Goal: Task Accomplishment & Management: Manage account settings

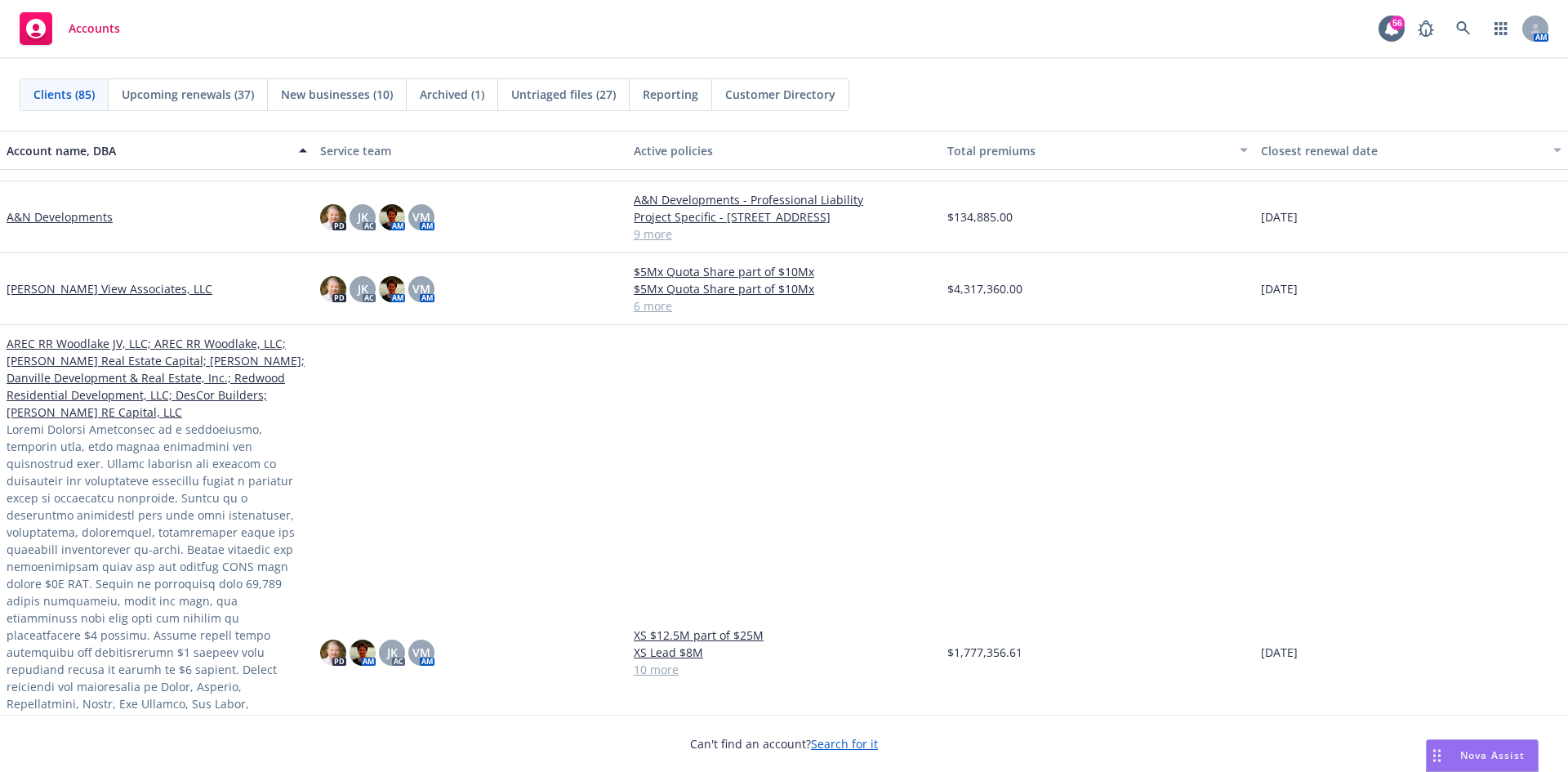
scroll to position [326, 0]
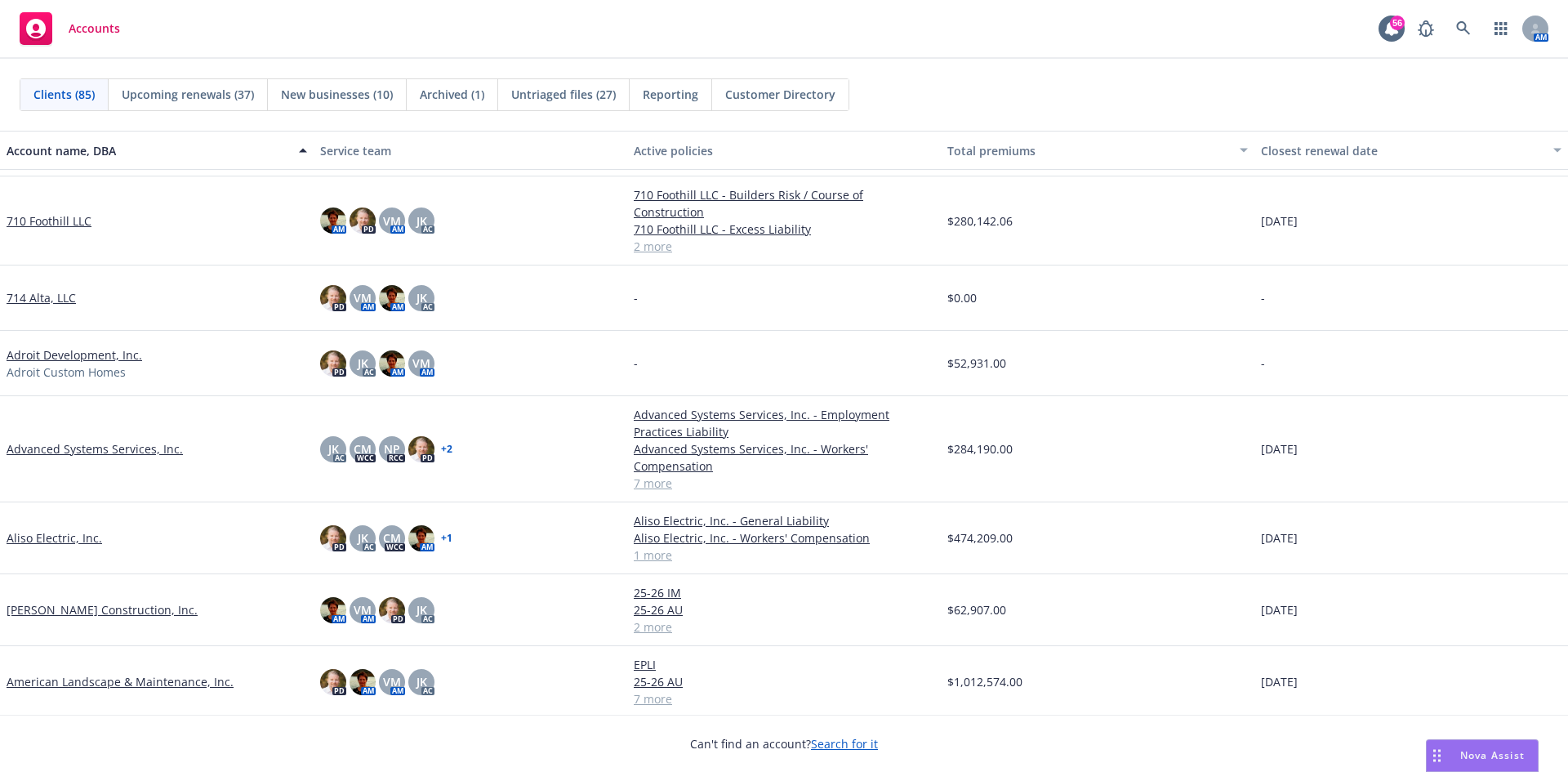
click at [53, 440] on link "Advanced Systems Services, Inc." at bounding box center [94, 448] width 176 height 17
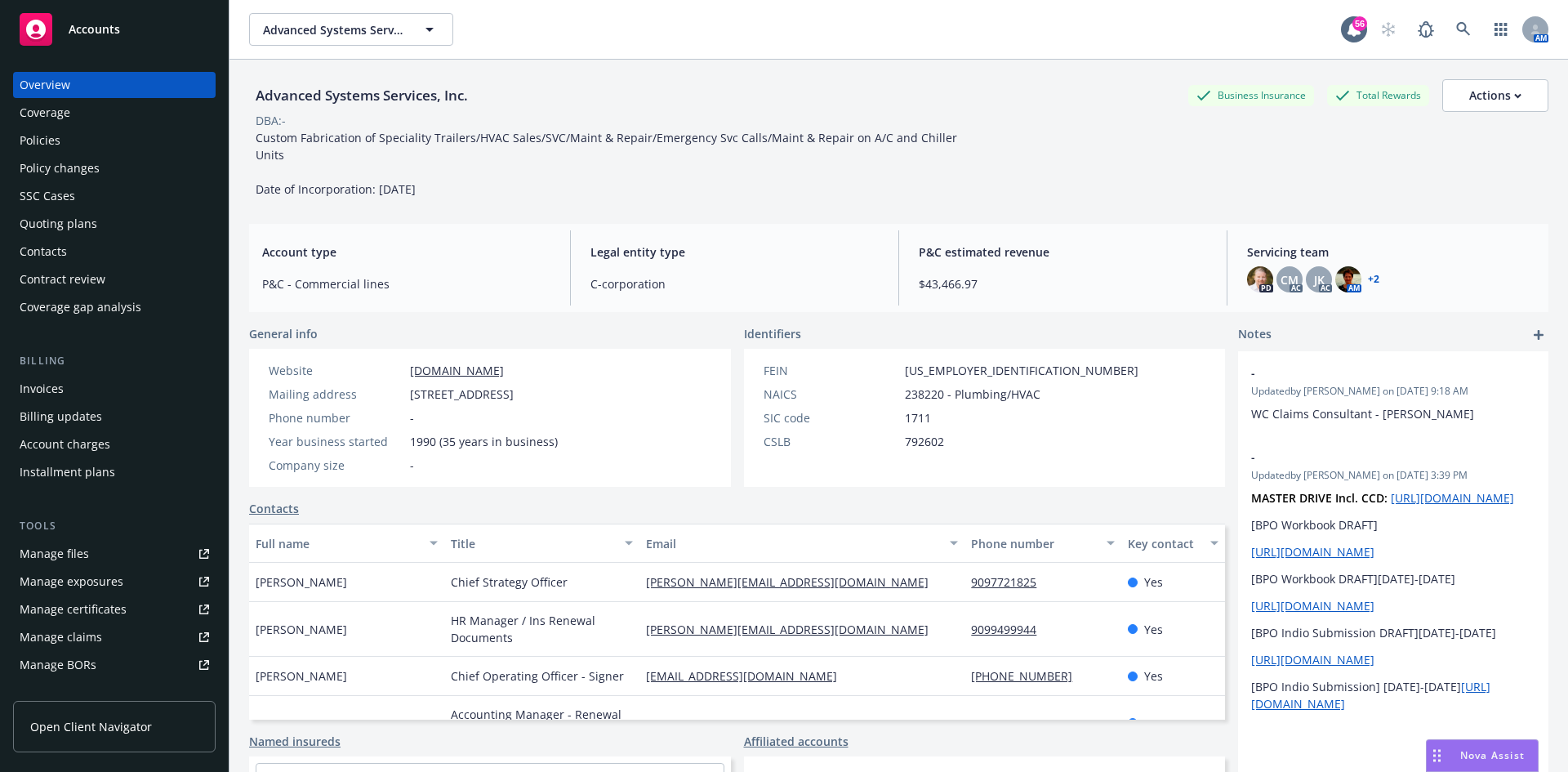
click at [67, 554] on div "Manage files" at bounding box center [54, 554] width 70 height 26
drag, startPoint x: 56, startPoint y: 92, endPoint x: 717, endPoint y: 66, distance: 661.5
click at [717, 66] on div "Advanced Systems Services, Inc. Business Insurance Total Rewards Actions DBA: -…" at bounding box center [898, 135] width 1299 height 151
click at [36, 132] on div "Policies" at bounding box center [40, 140] width 41 height 26
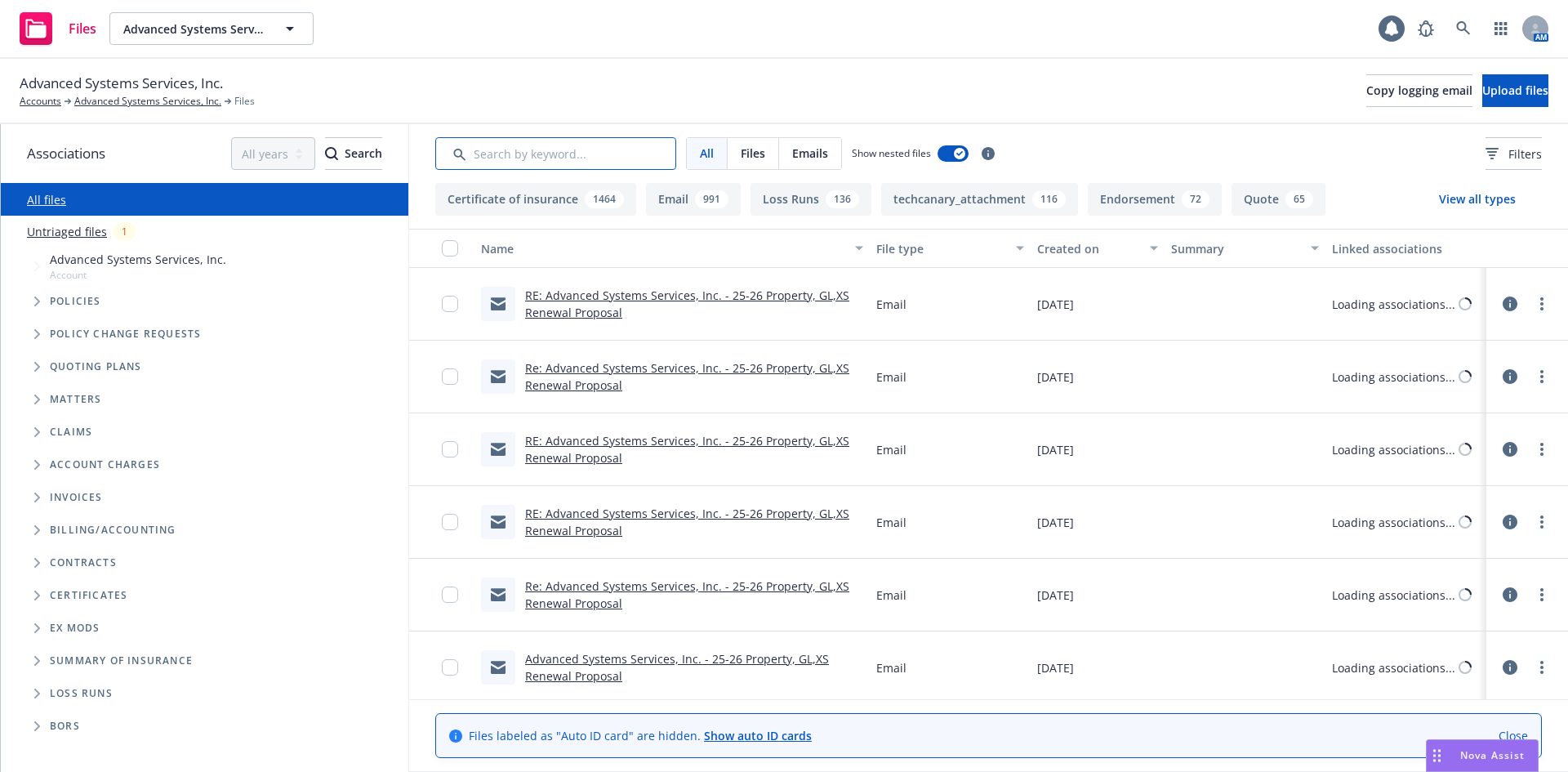
click at [569, 154] on input "Search by keyword..." at bounding box center [556, 154] width 241 height 33
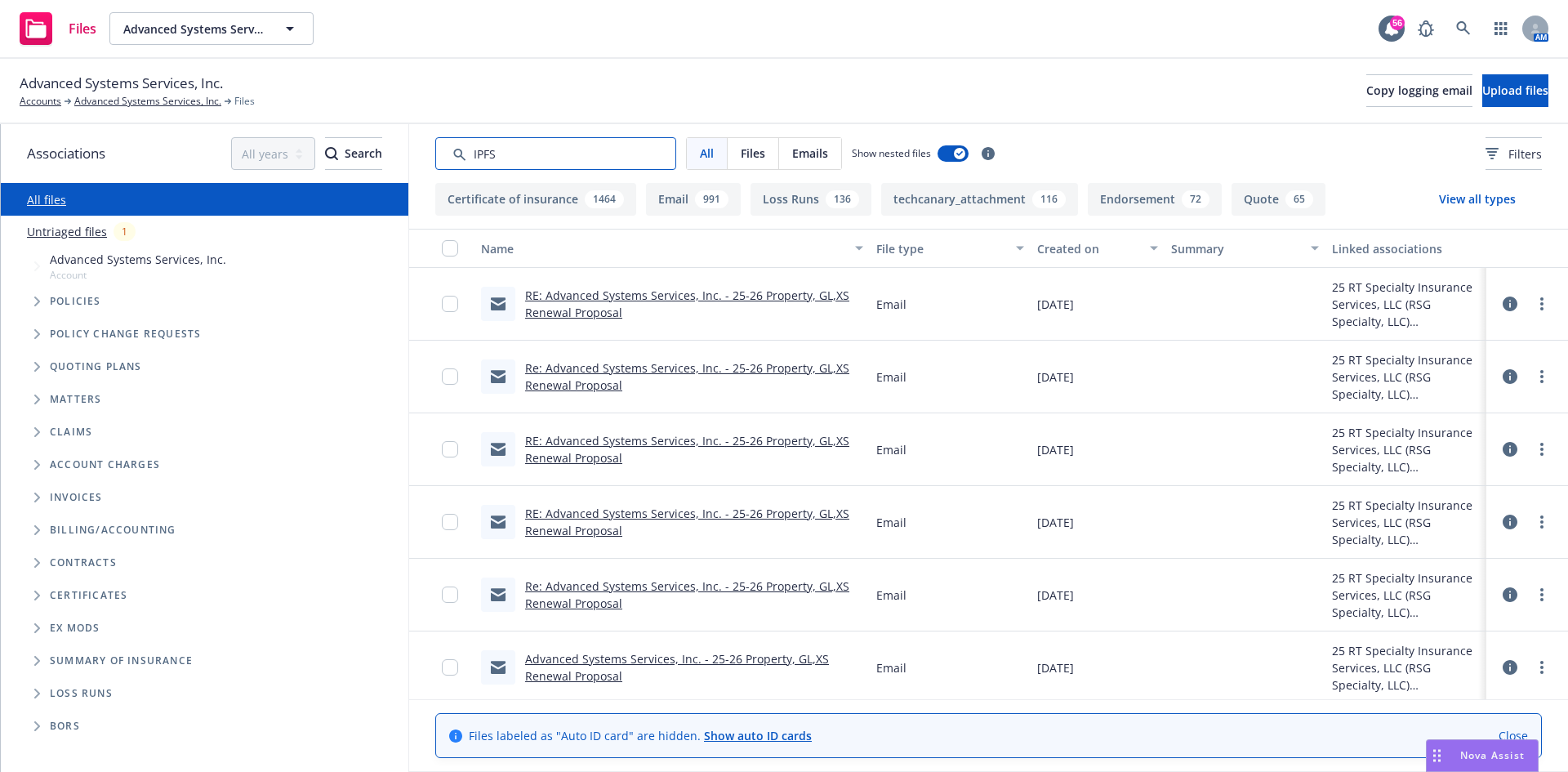
type input "IPFS"
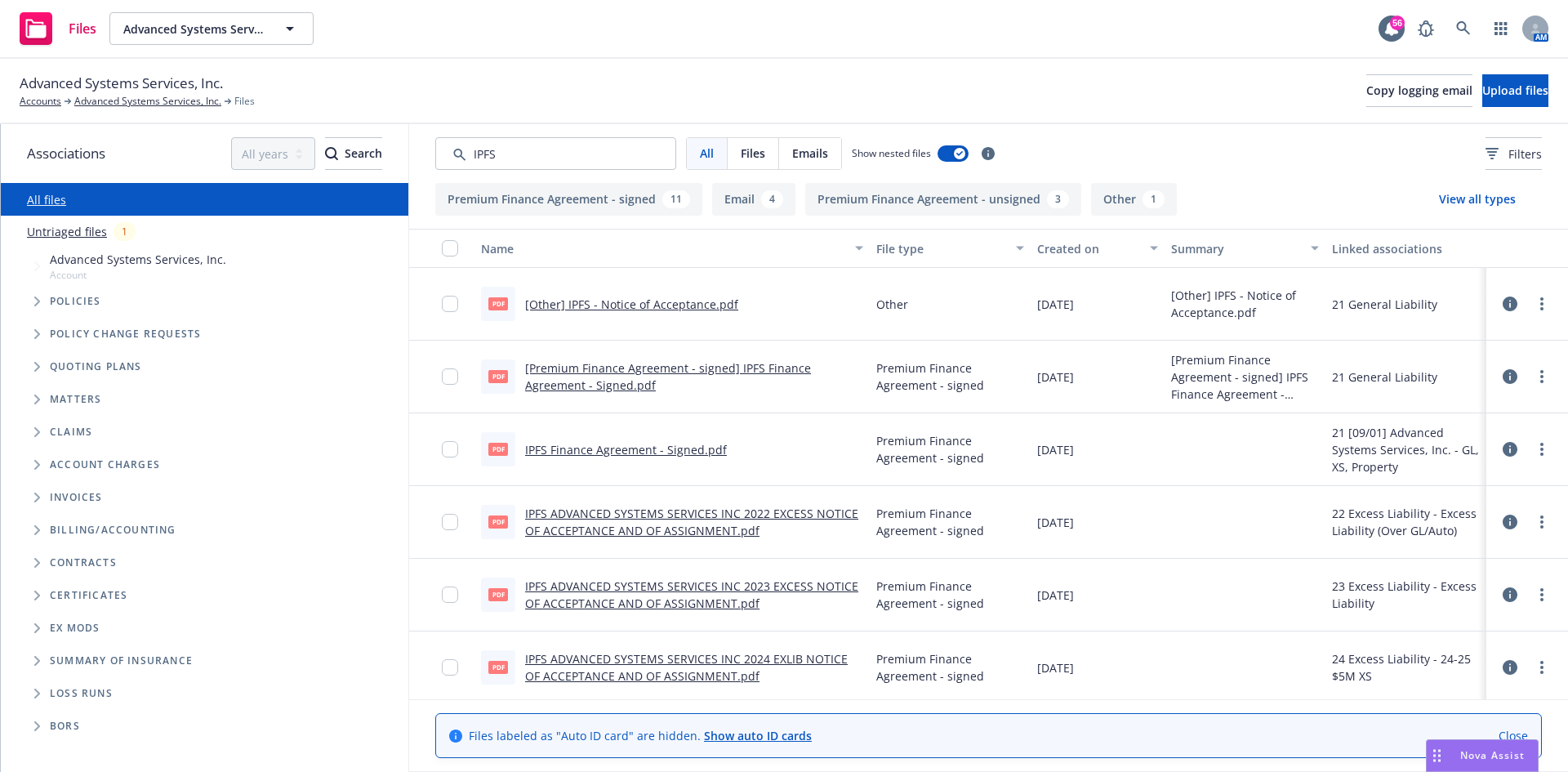
click at [1075, 249] on div "Created on" at bounding box center [1088, 248] width 103 height 17
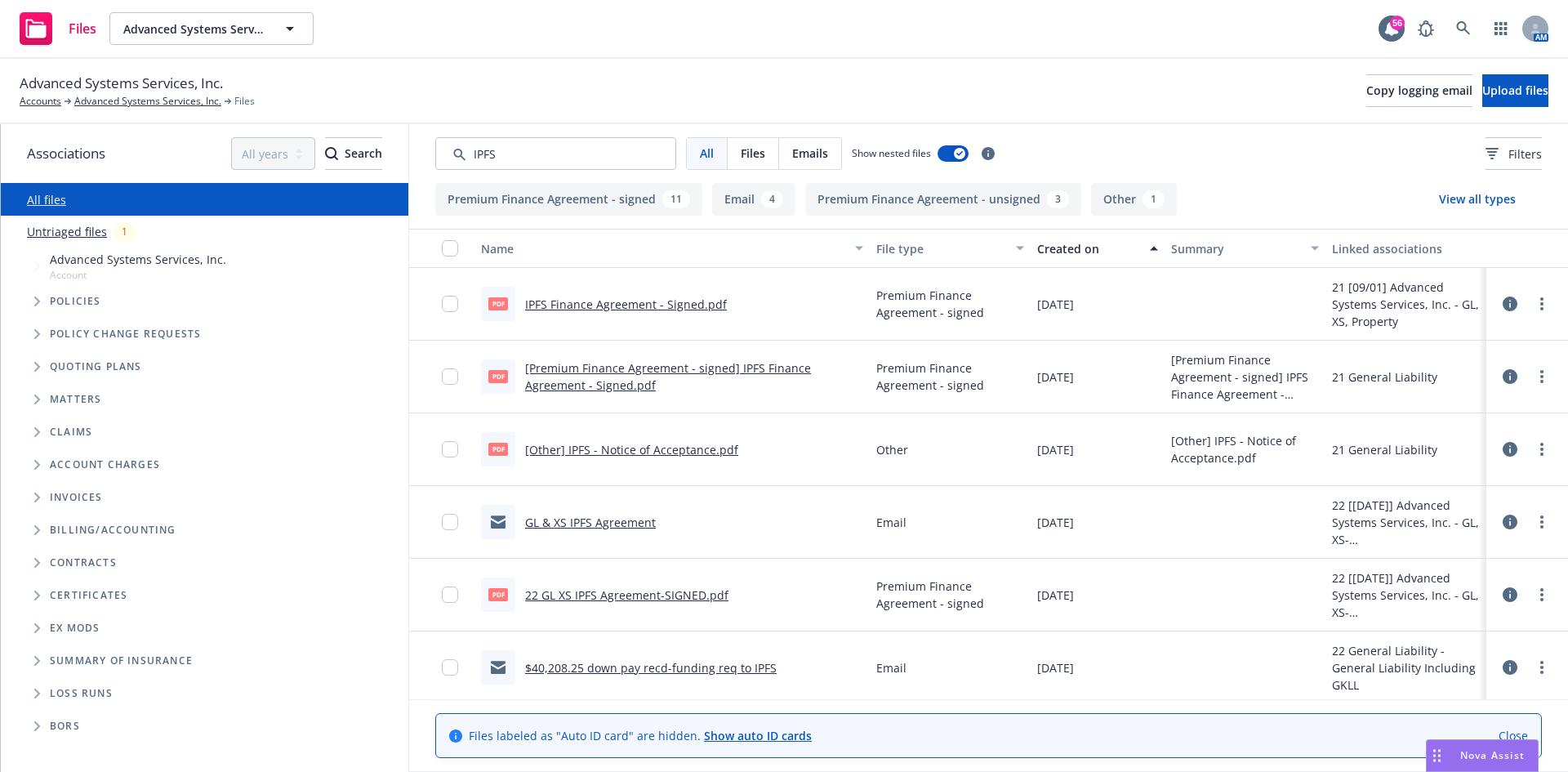
click at [1085, 244] on div "Created on" at bounding box center [1088, 248] width 103 height 17
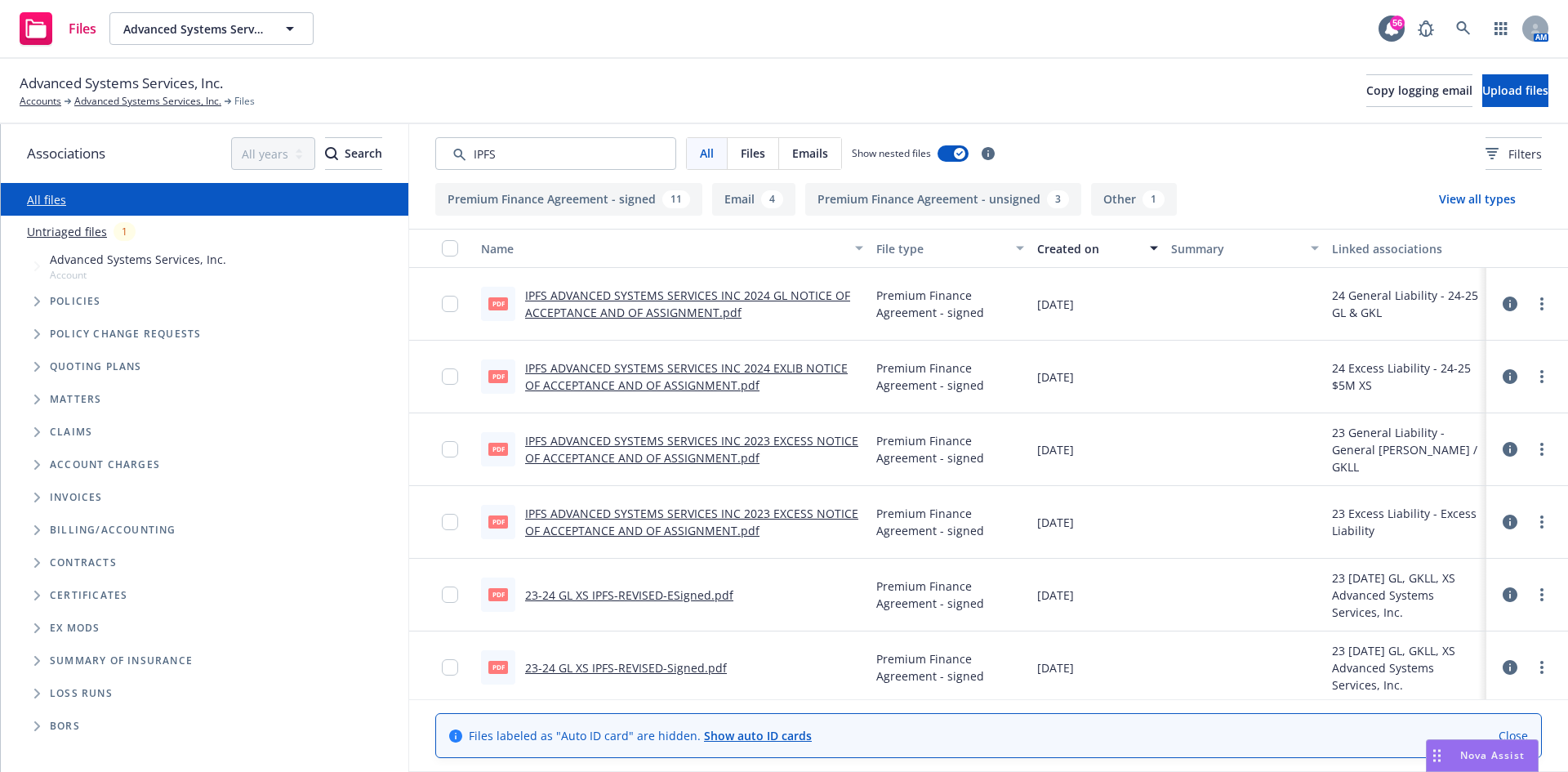
click at [693, 299] on link "IPFS ADVANCED SYSTEMS SERVICES INC 2024 GL NOTICE OF ACCEPTANCE AND OF ASSIGNME…" at bounding box center [687, 304] width 325 height 33
click at [651, 592] on link "23-24 GL XS IPFS-REVISED-ESigned.pdf" at bounding box center [629, 596] width 208 height 16
click at [260, 32] on span "Advanced Systems Services, Inc." at bounding box center [194, 28] width 141 height 17
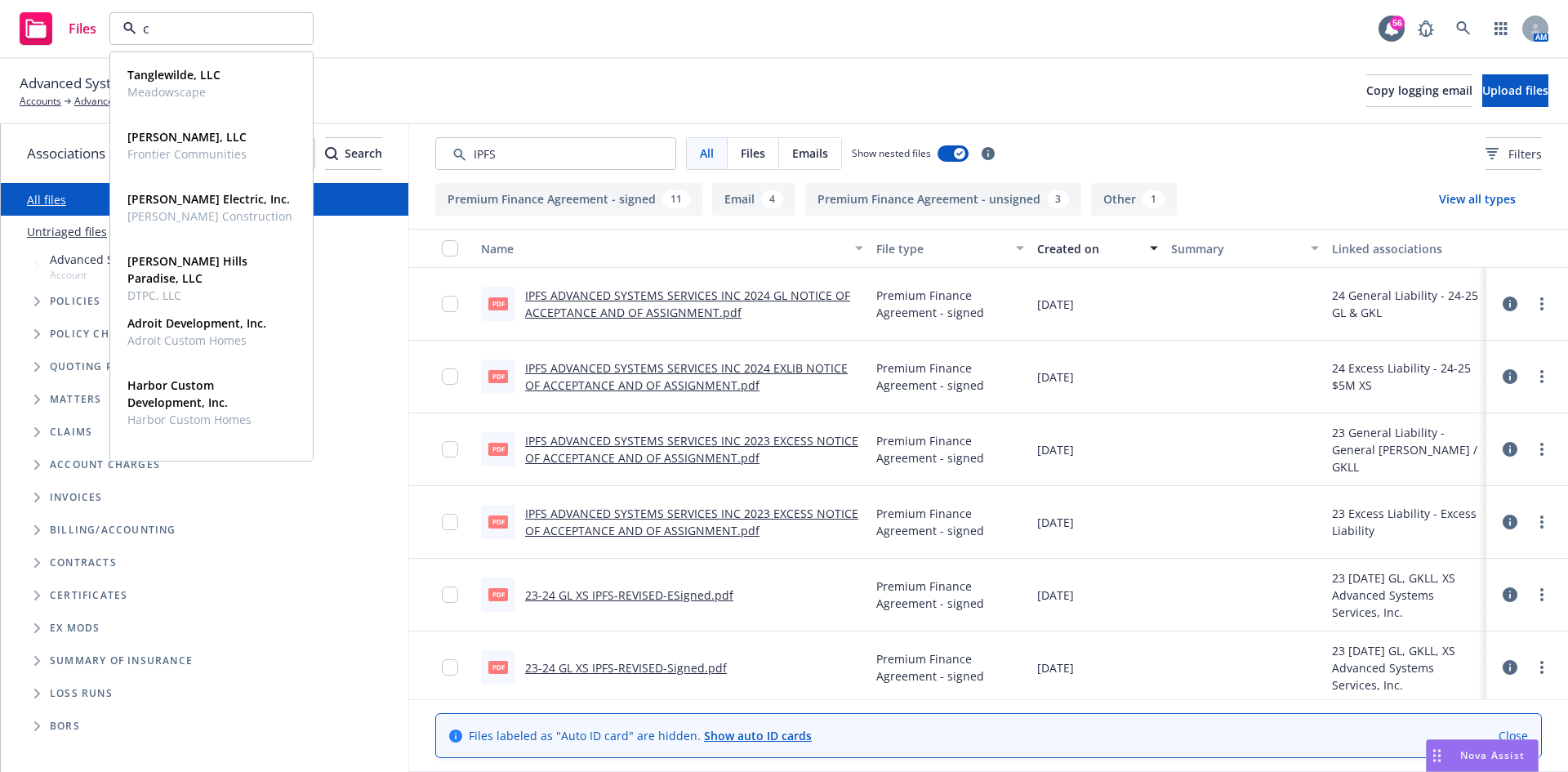
type input "cb"
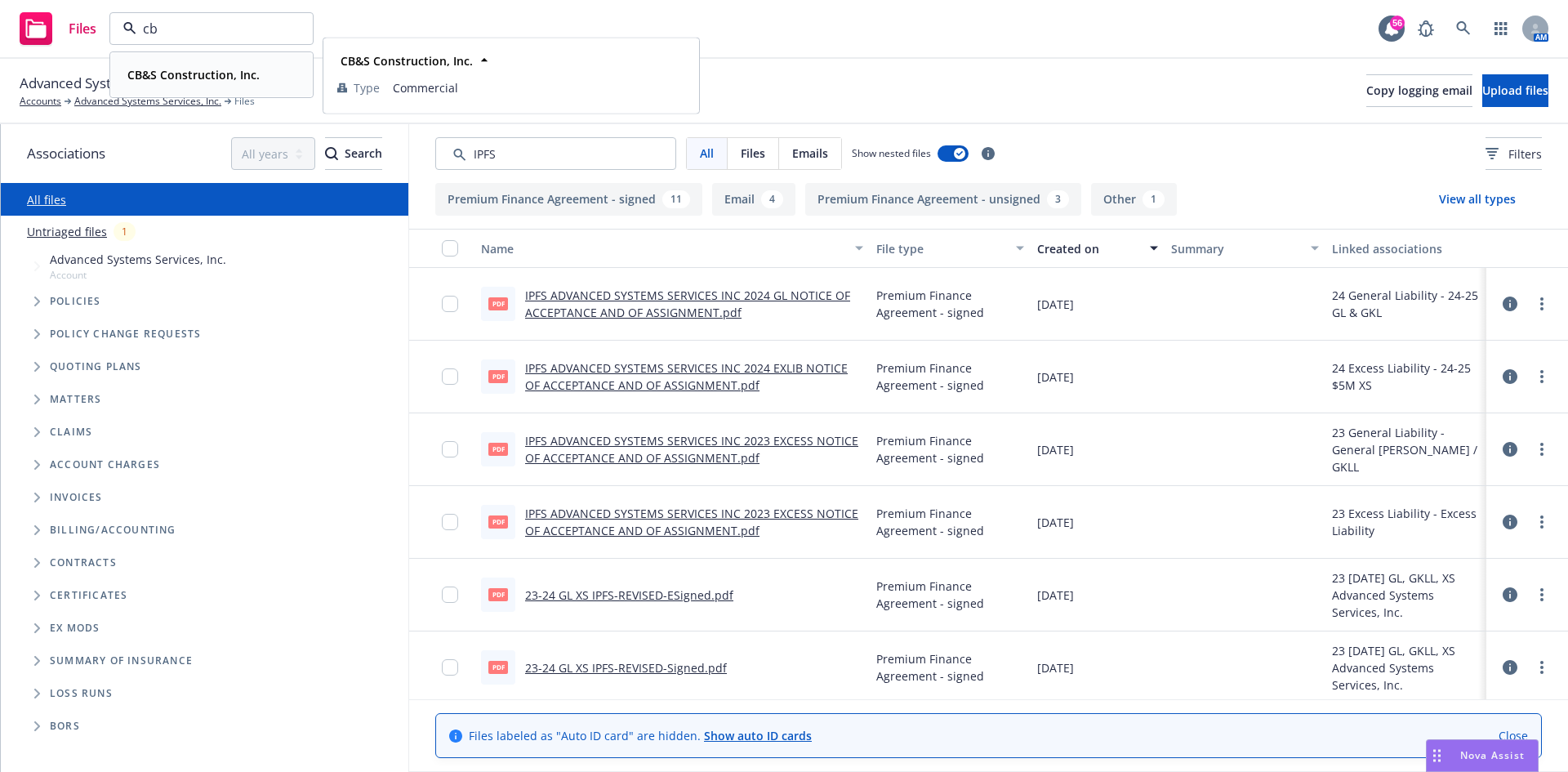
click at [233, 73] on strong "CB&S Construction, Inc." at bounding box center [193, 75] width 132 height 16
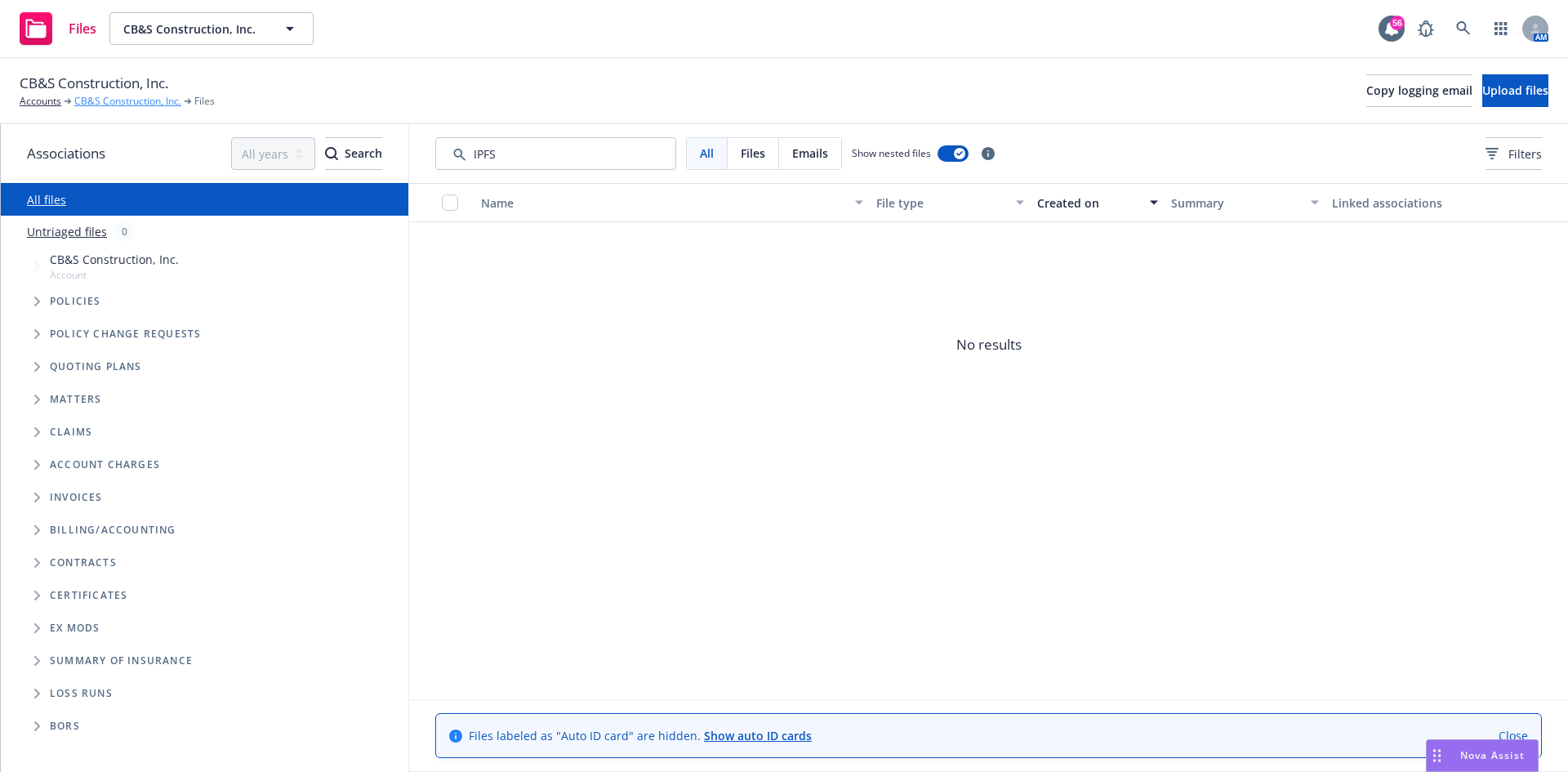
click at [119, 103] on link "CB&S Construction, Inc." at bounding box center [127, 101] width 107 height 15
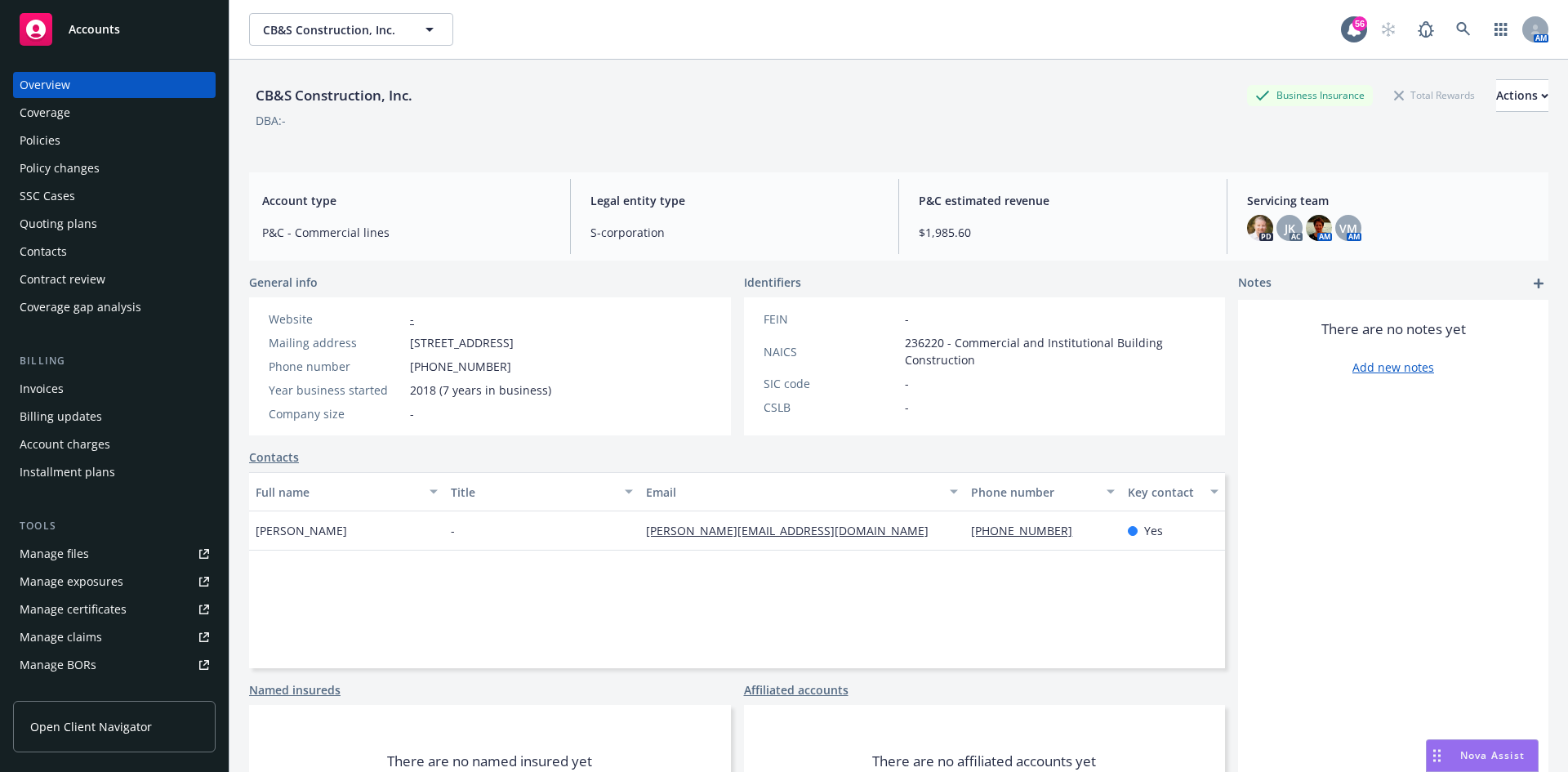
drag, startPoint x: 78, startPoint y: 149, endPoint x: 374, endPoint y: 188, distance: 298.6
click at [78, 149] on div "Policies" at bounding box center [114, 140] width 190 height 26
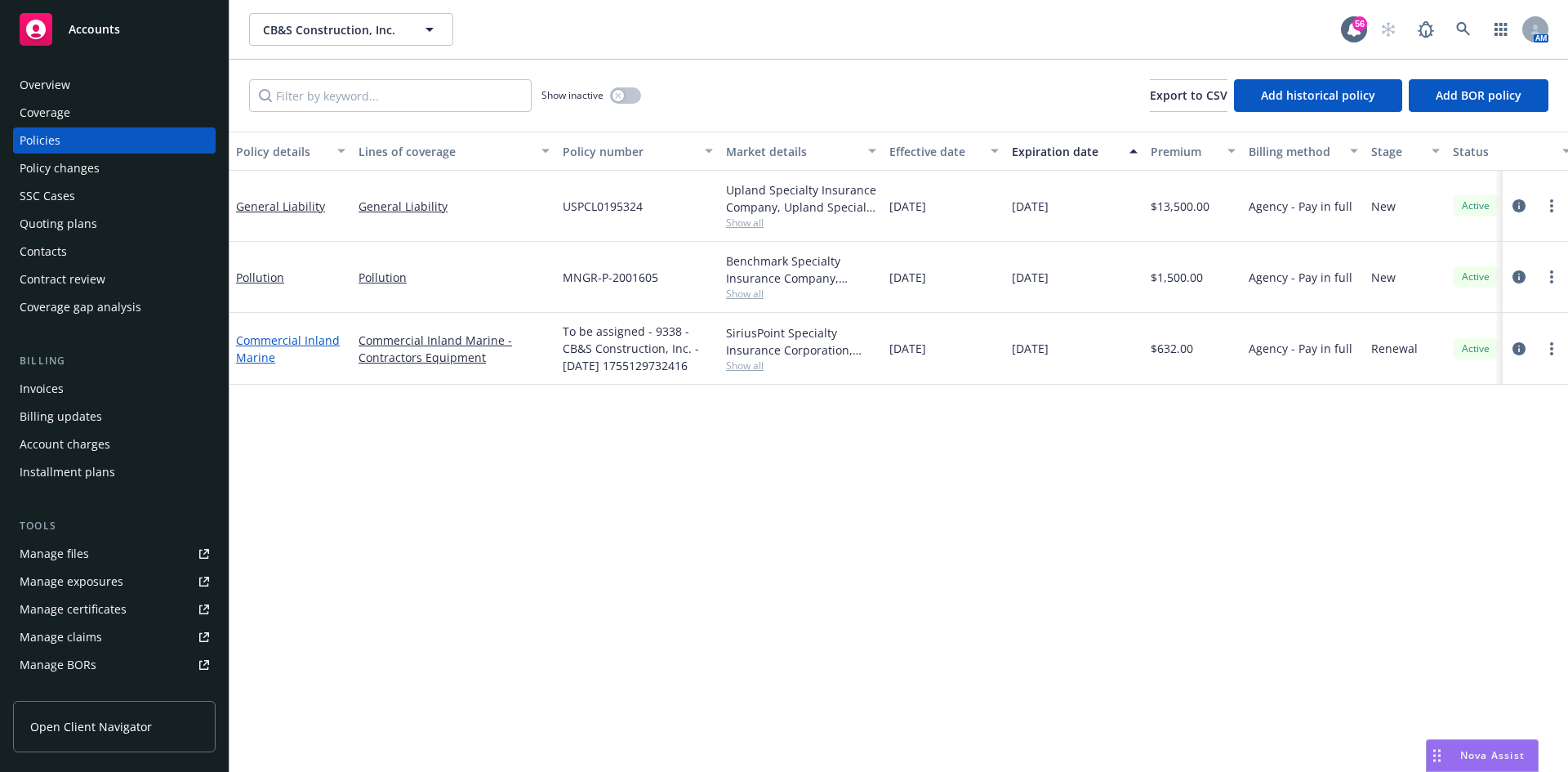
click at [251, 337] on link "Commercial Inland Marine" at bounding box center [288, 349] width 104 height 33
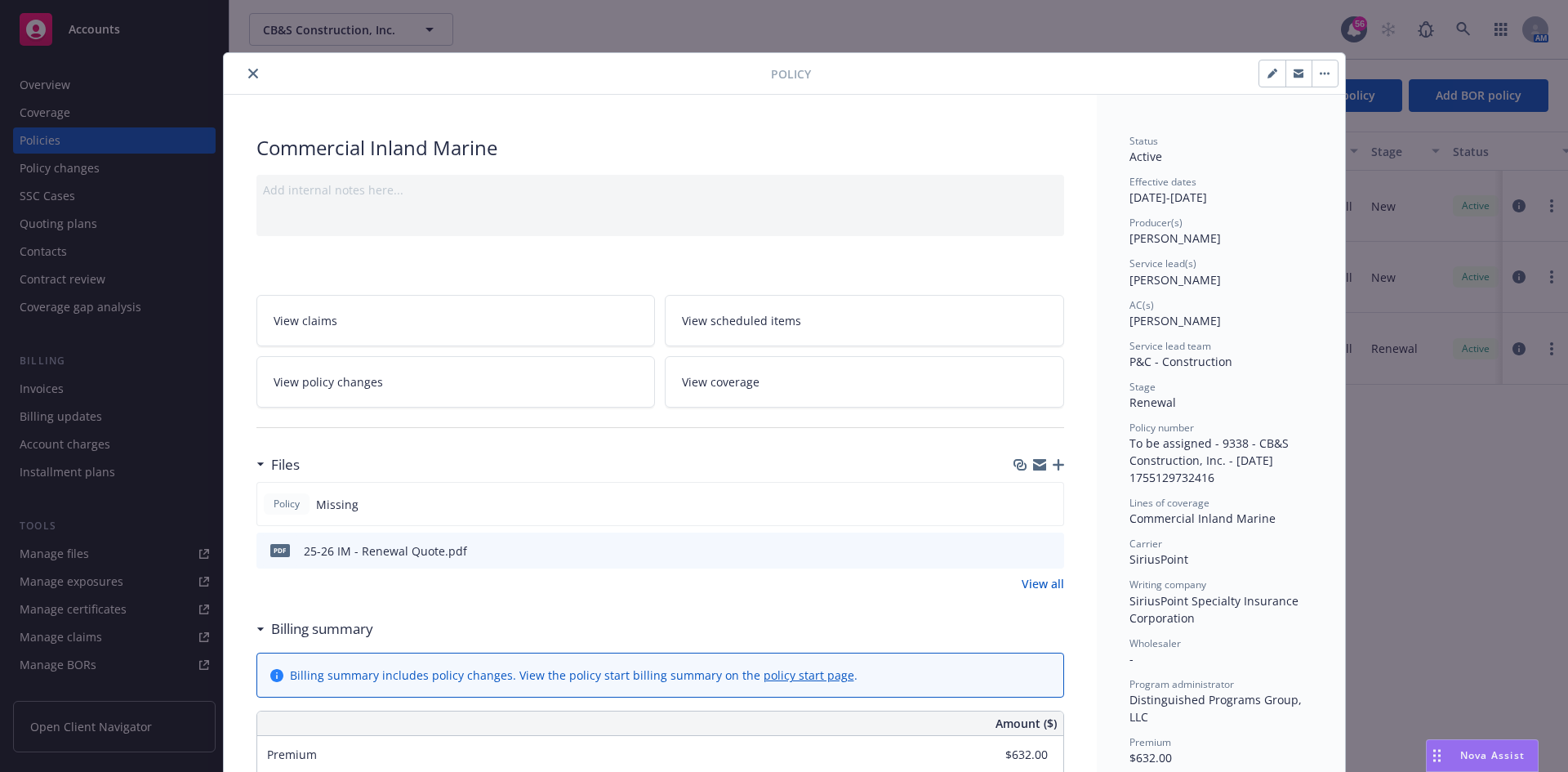
click at [1265, 64] on button "button" at bounding box center [1273, 74] width 26 height 26
select select "RENEWAL"
select select "12"
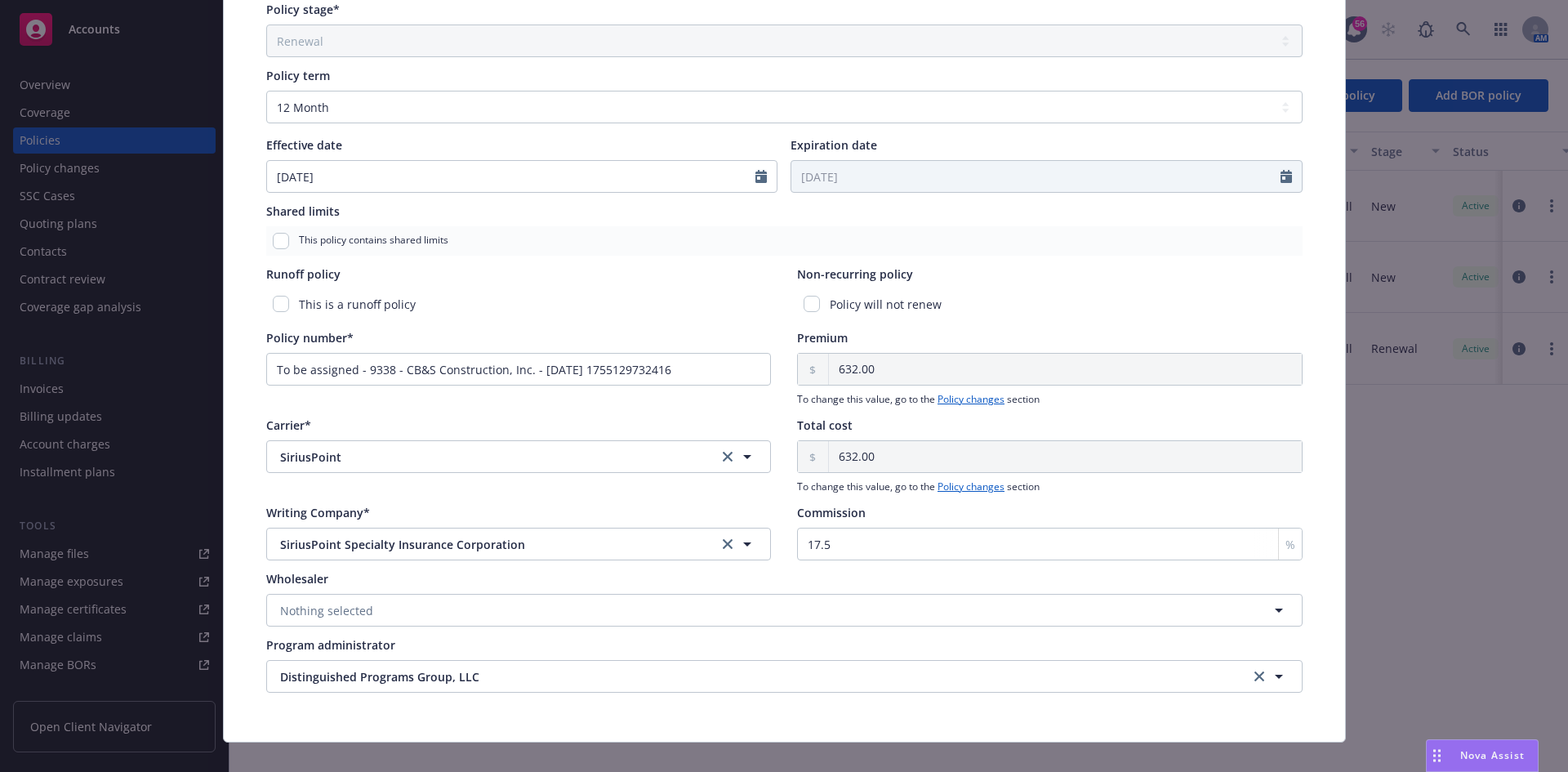
scroll to position [632, 0]
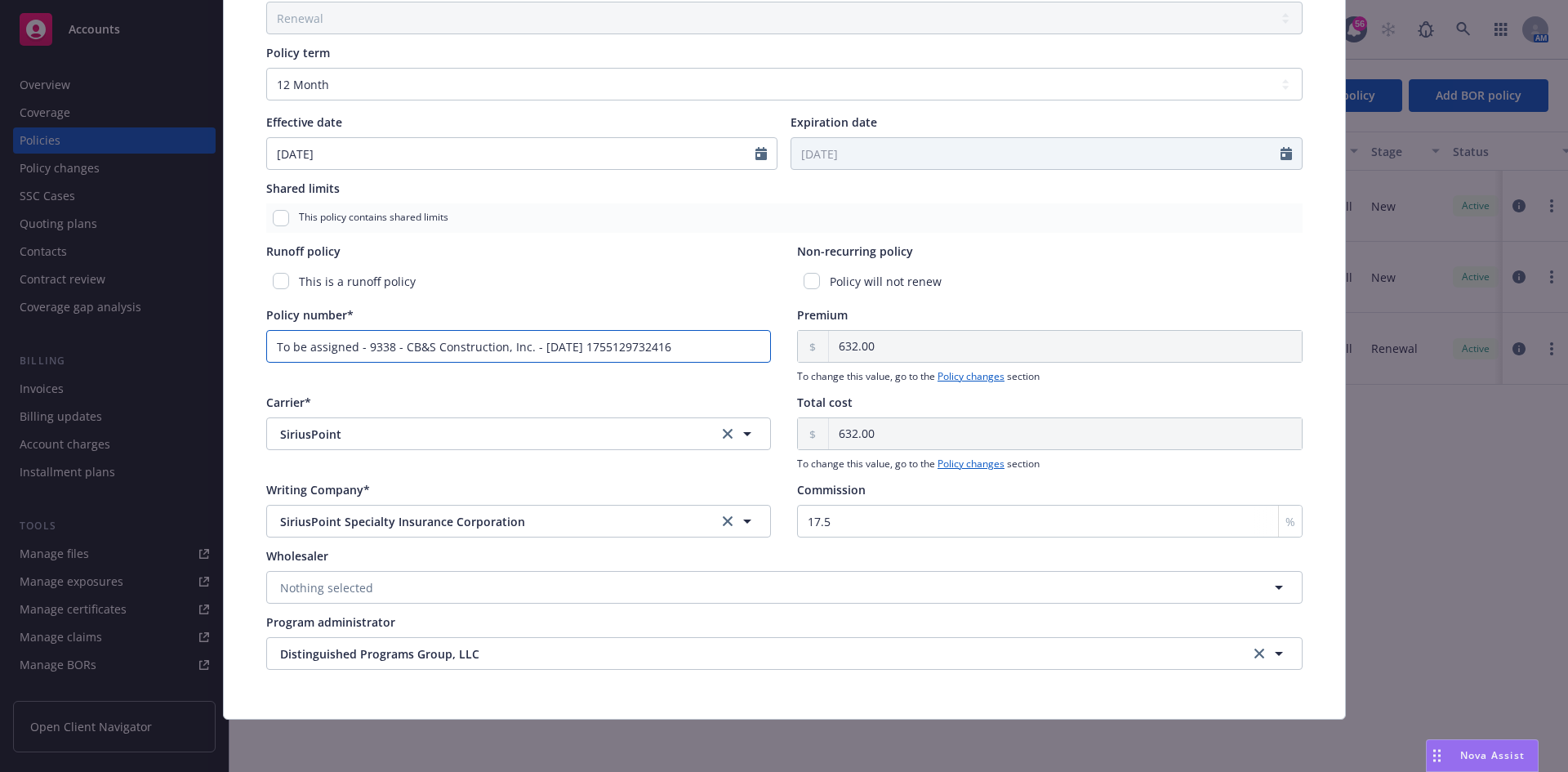
click at [704, 349] on input "To be assigned - 9338 - CB&S Construction, Inc. - 08/14/2025 1755129732416" at bounding box center [519, 346] width 505 height 33
click at [706, 338] on input "To be assigned - 9338 - CB&S Construction, Inc. - 08/14/2025 1755129732416" at bounding box center [519, 346] width 505 height 33
drag, startPoint x: 706, startPoint y: 344, endPoint x: 0, endPoint y: 326, distance: 706.2
click at [0, 326] on div "Edit policy details Cancel Save Policy type* Commercial Inland Marine Display n…" at bounding box center [784, 386] width 1568 height 772
paste input "P01-000019276-01"
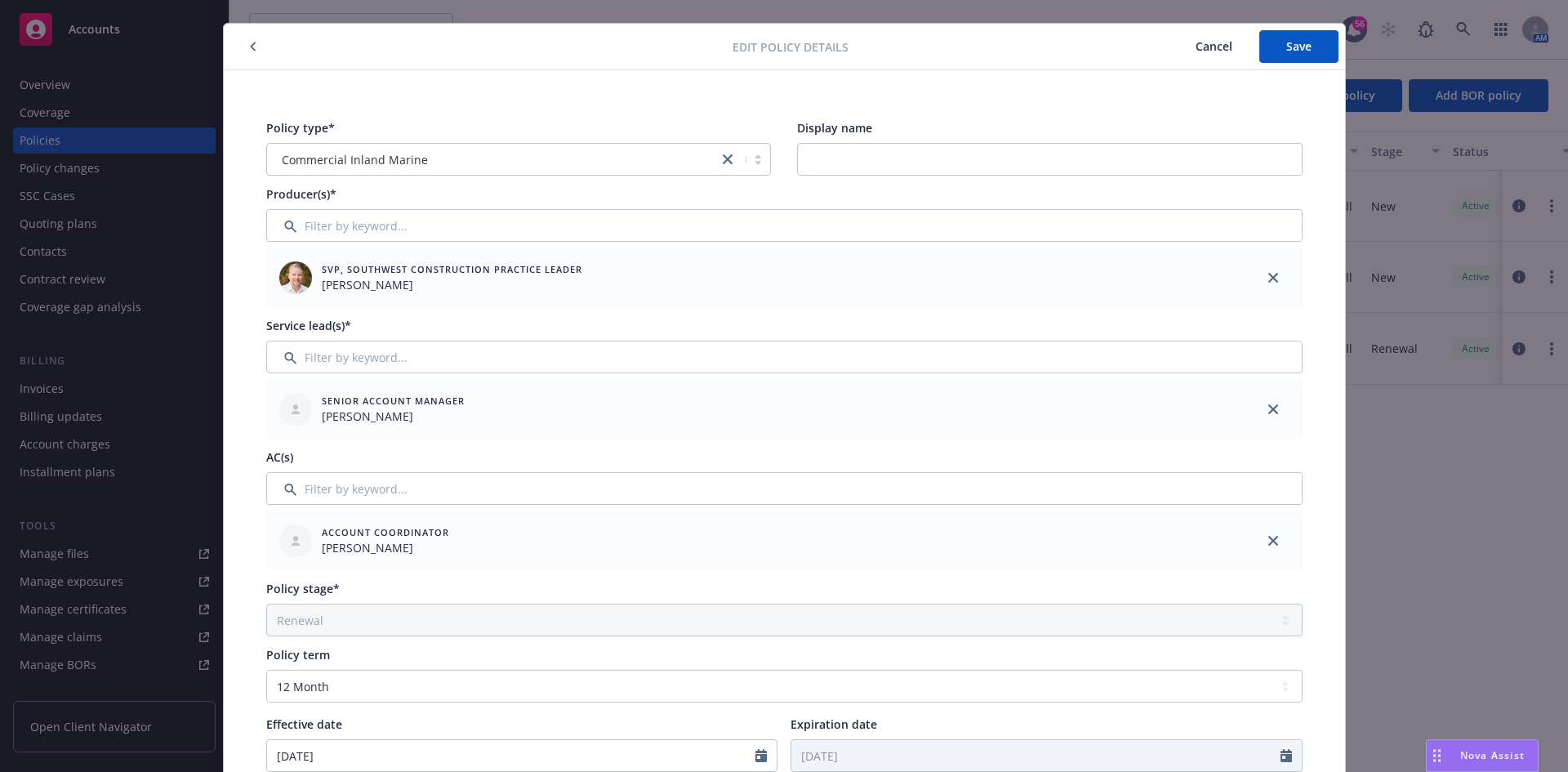
scroll to position [0, 0]
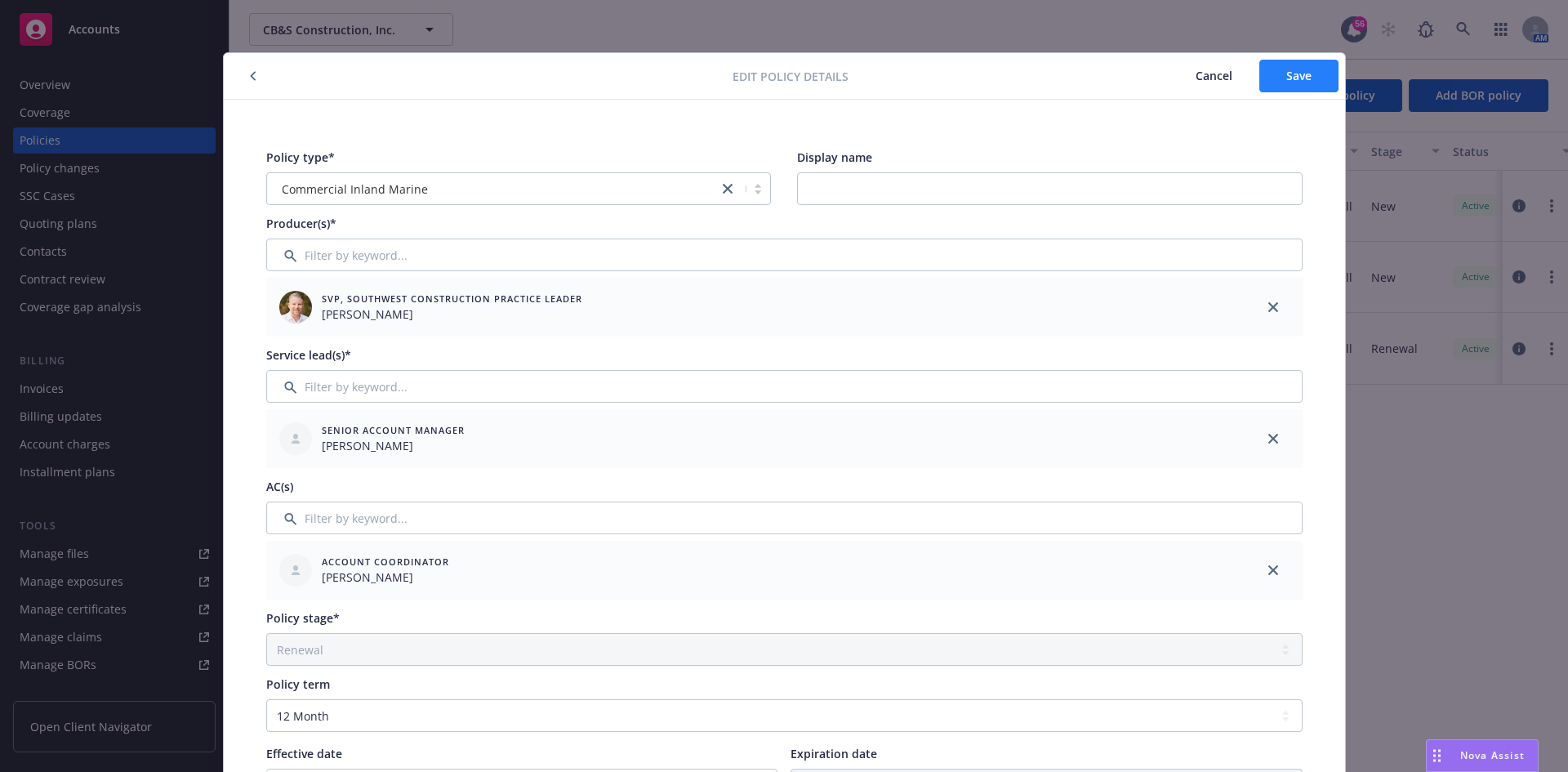
type input "P01-000019276-01"
click at [1295, 77] on span "Save" at bounding box center [1299, 76] width 26 height 16
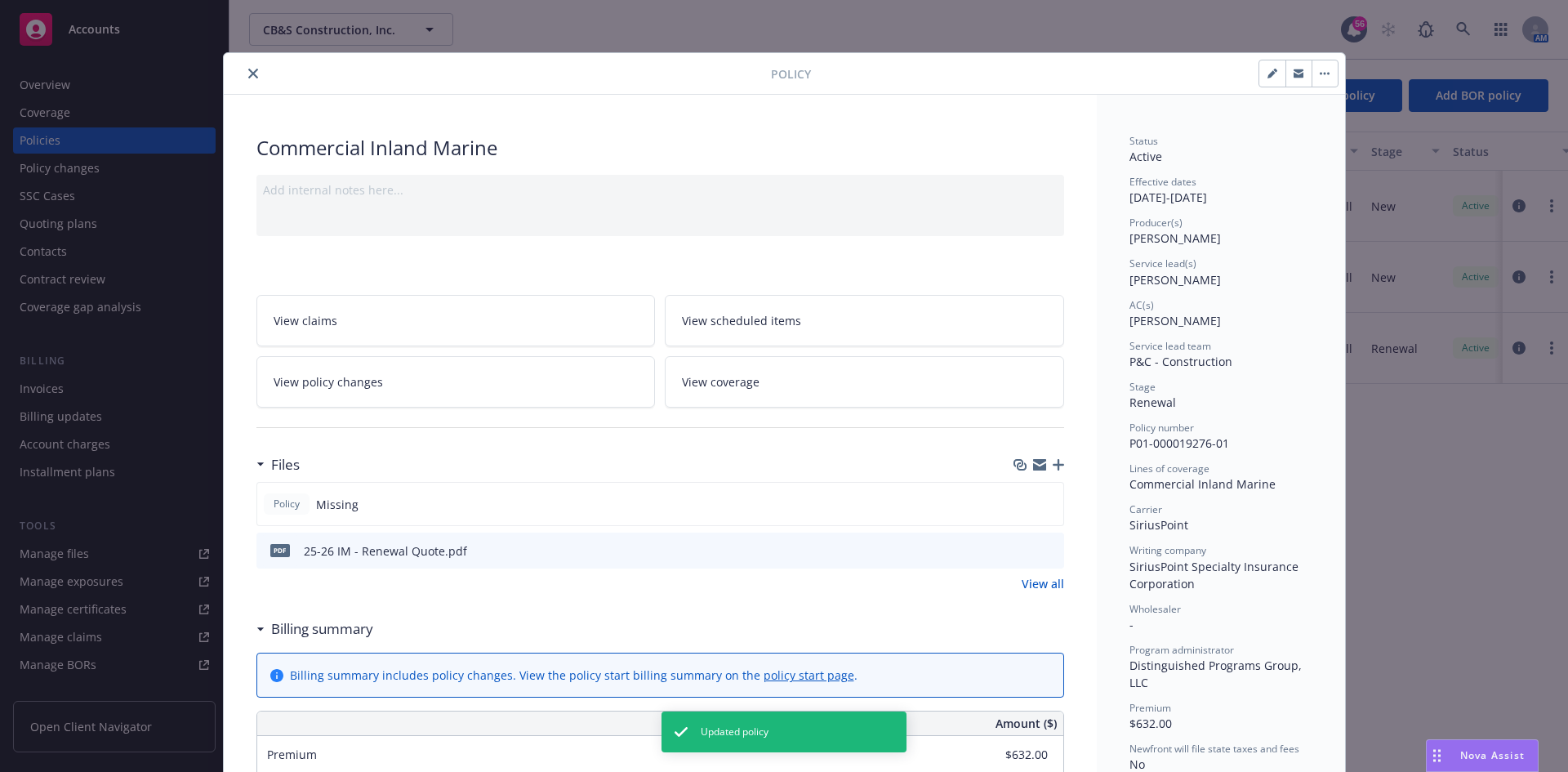
click at [249, 74] on icon "close" at bounding box center [253, 73] width 10 height 10
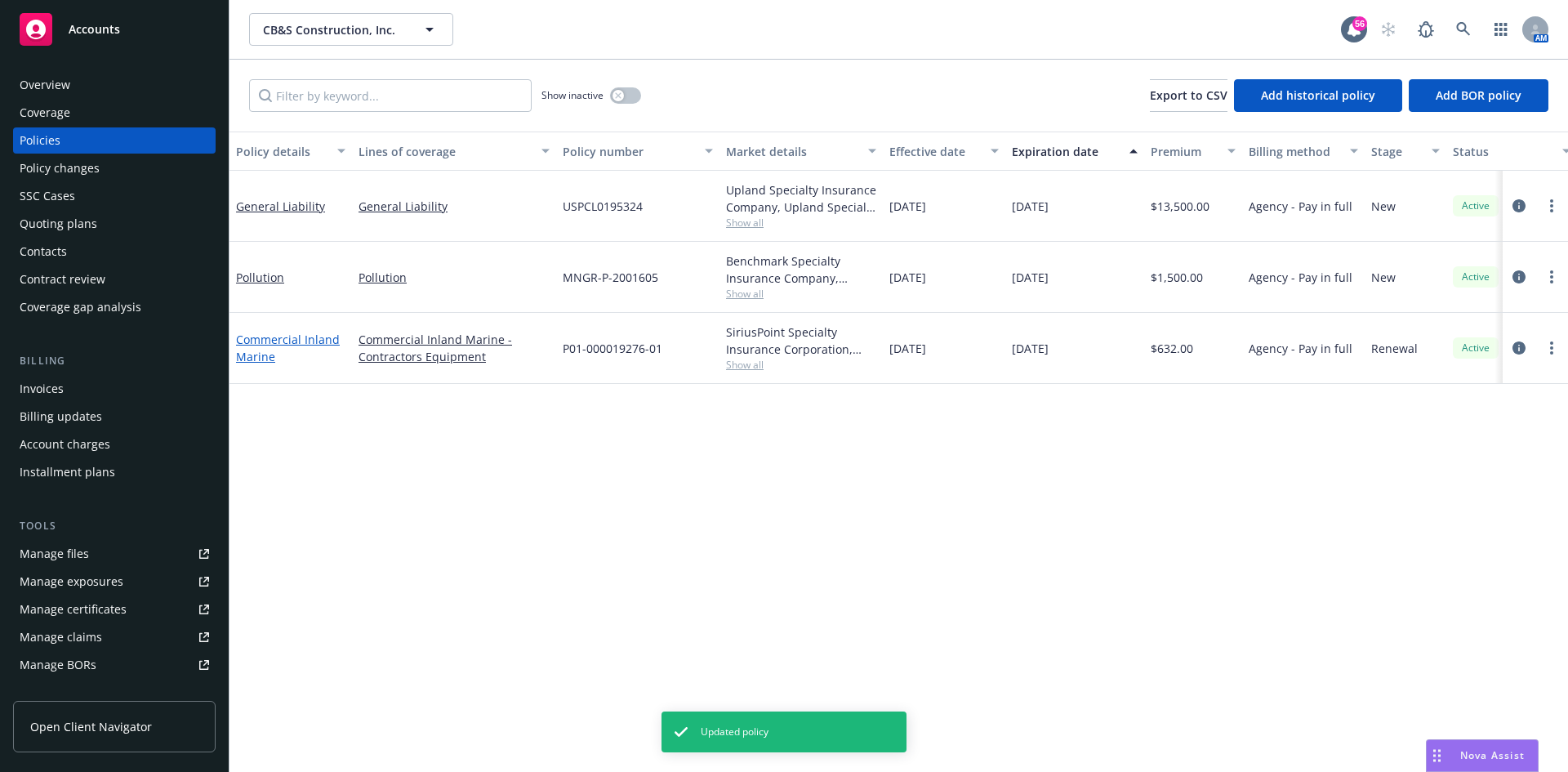
click at [276, 344] on link "Commercial Inland Marine" at bounding box center [288, 348] width 104 height 33
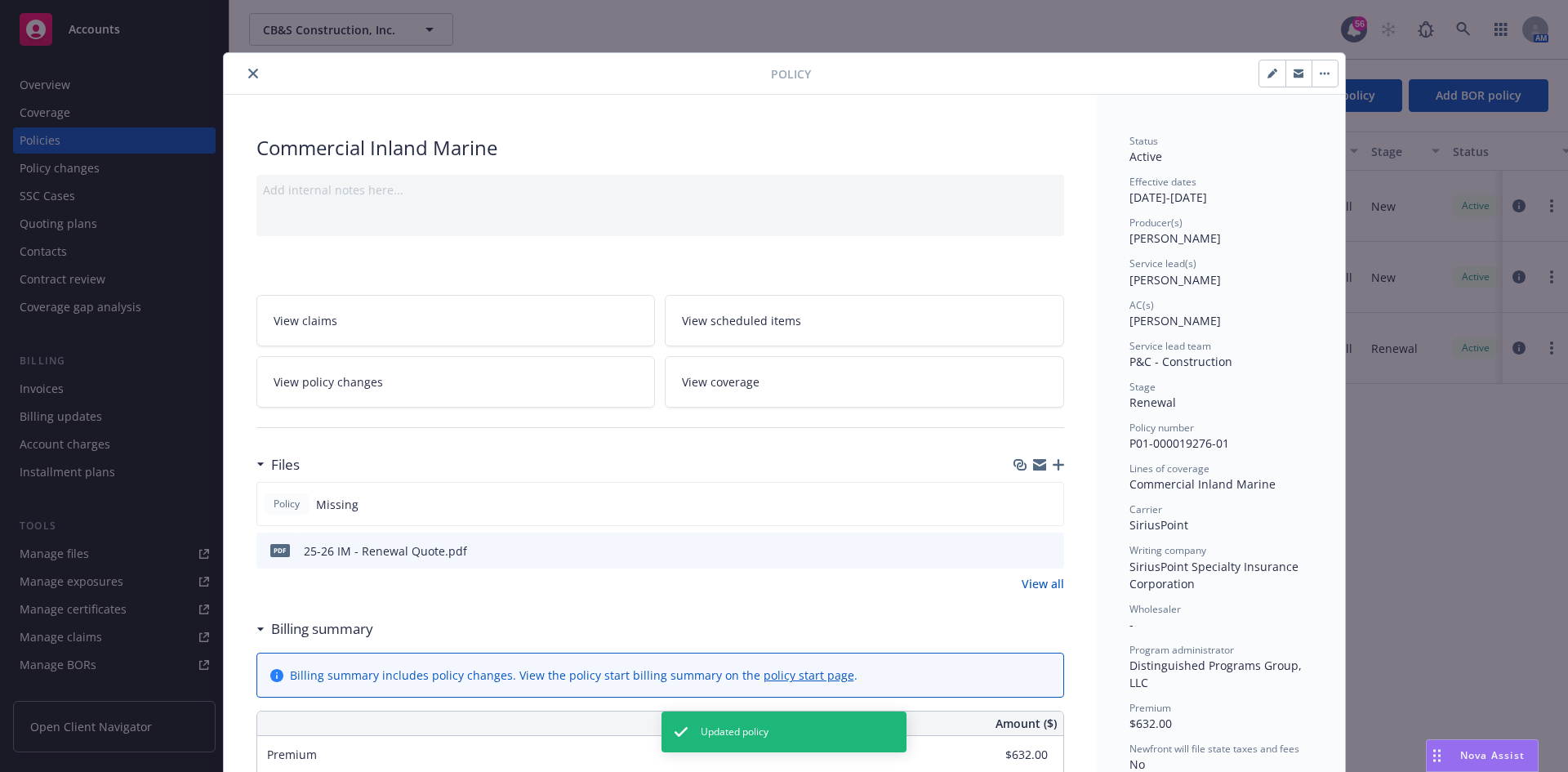
scroll to position [49, 0]
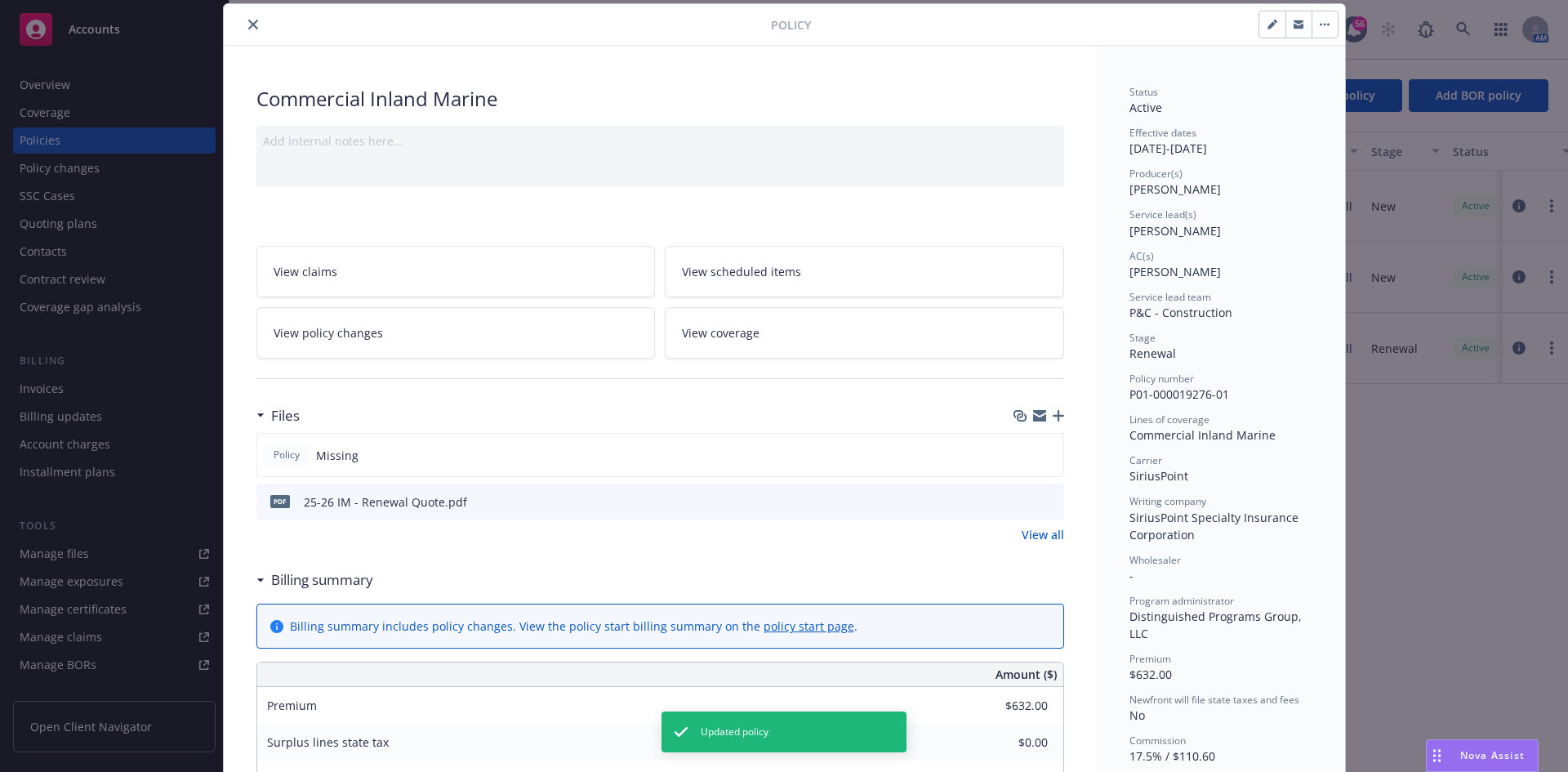
click at [1053, 415] on icon "button" at bounding box center [1058, 416] width 11 height 11
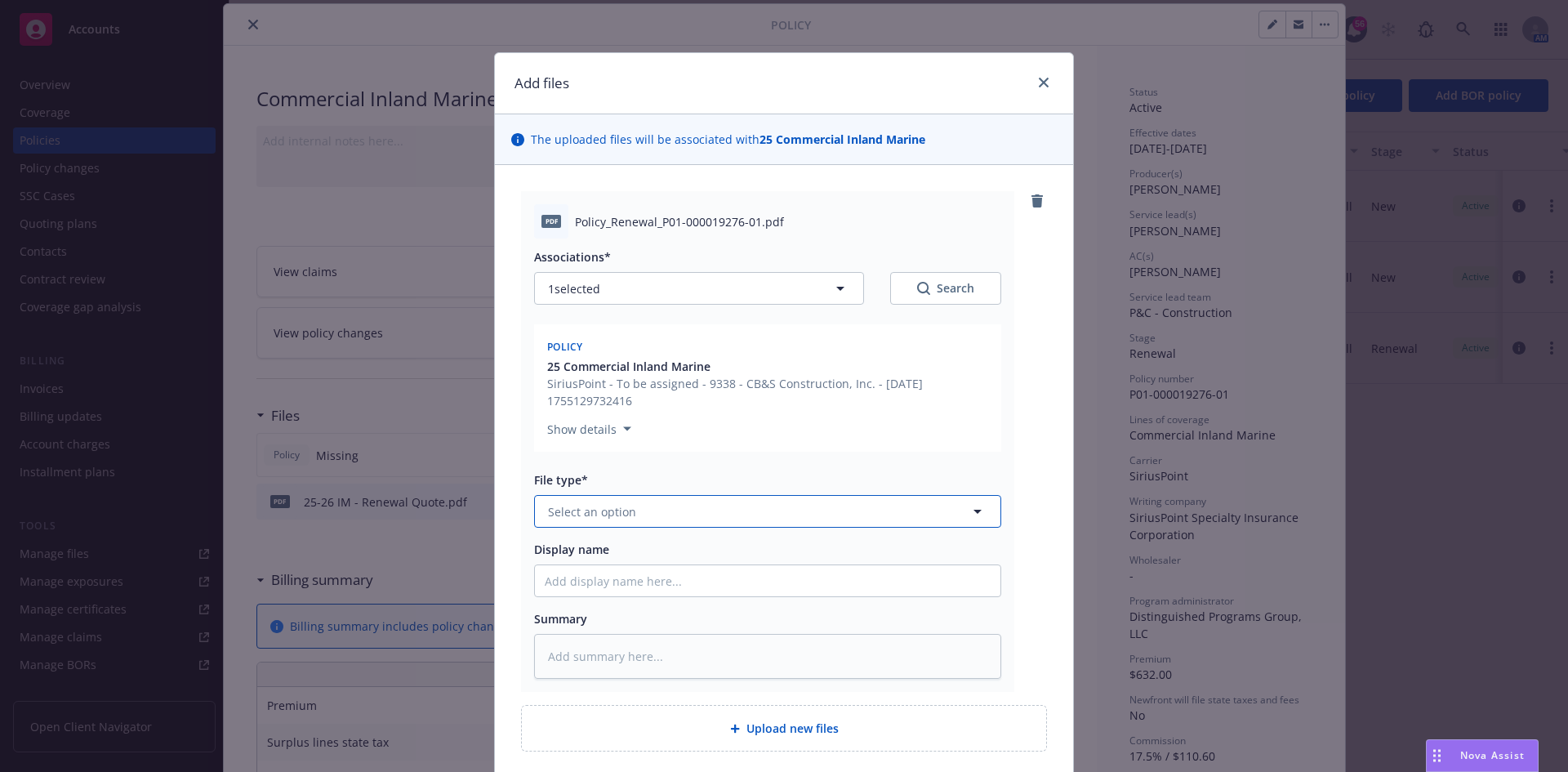
click at [690, 503] on button "Select an option" at bounding box center [768, 511] width 467 height 33
type input "policy"
click at [581, 553] on div "Policy" at bounding box center [768, 557] width 446 height 24
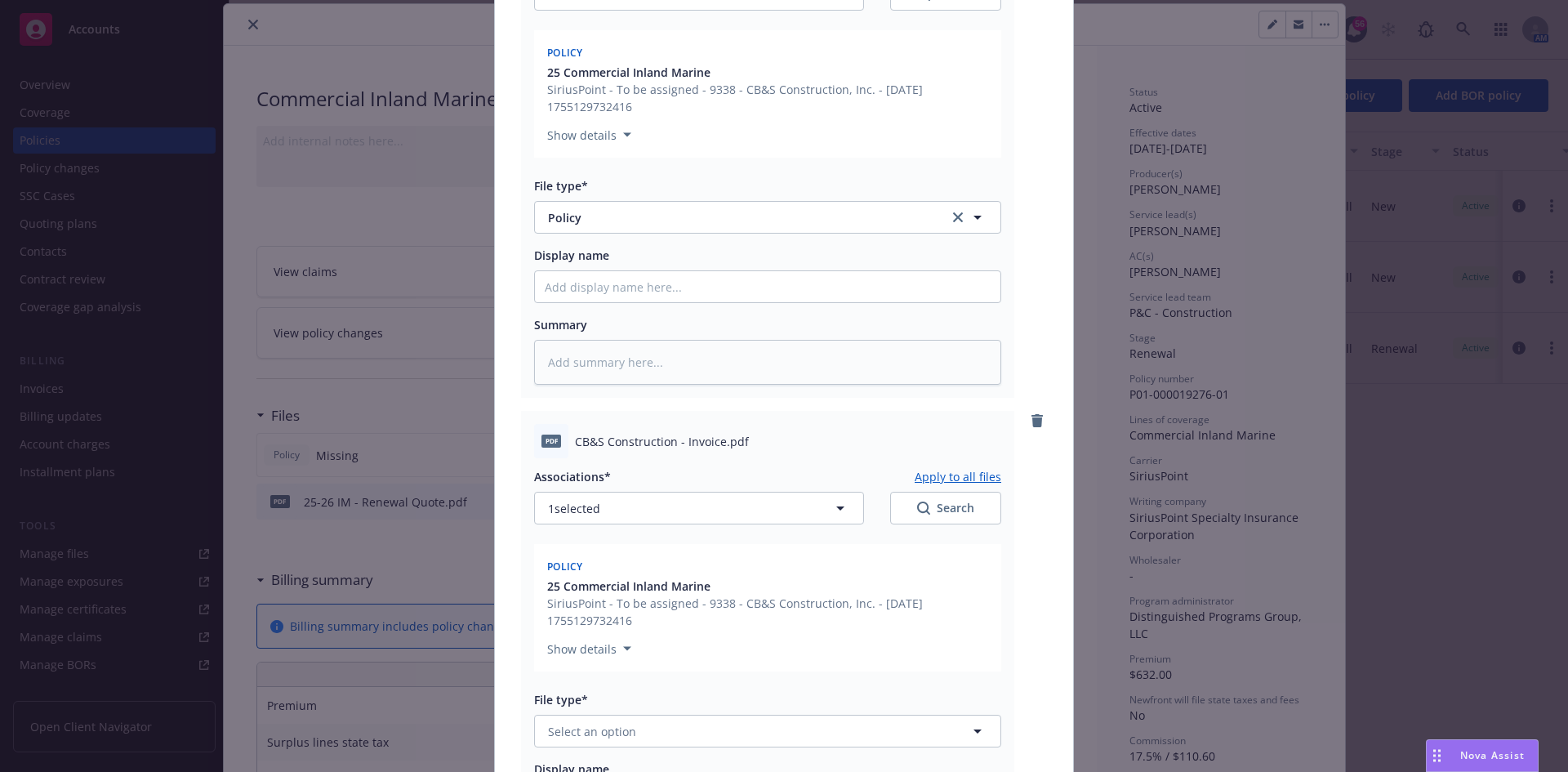
scroll to position [295, 0]
click at [650, 508] on button "1 selected" at bounding box center [699, 507] width 330 height 33
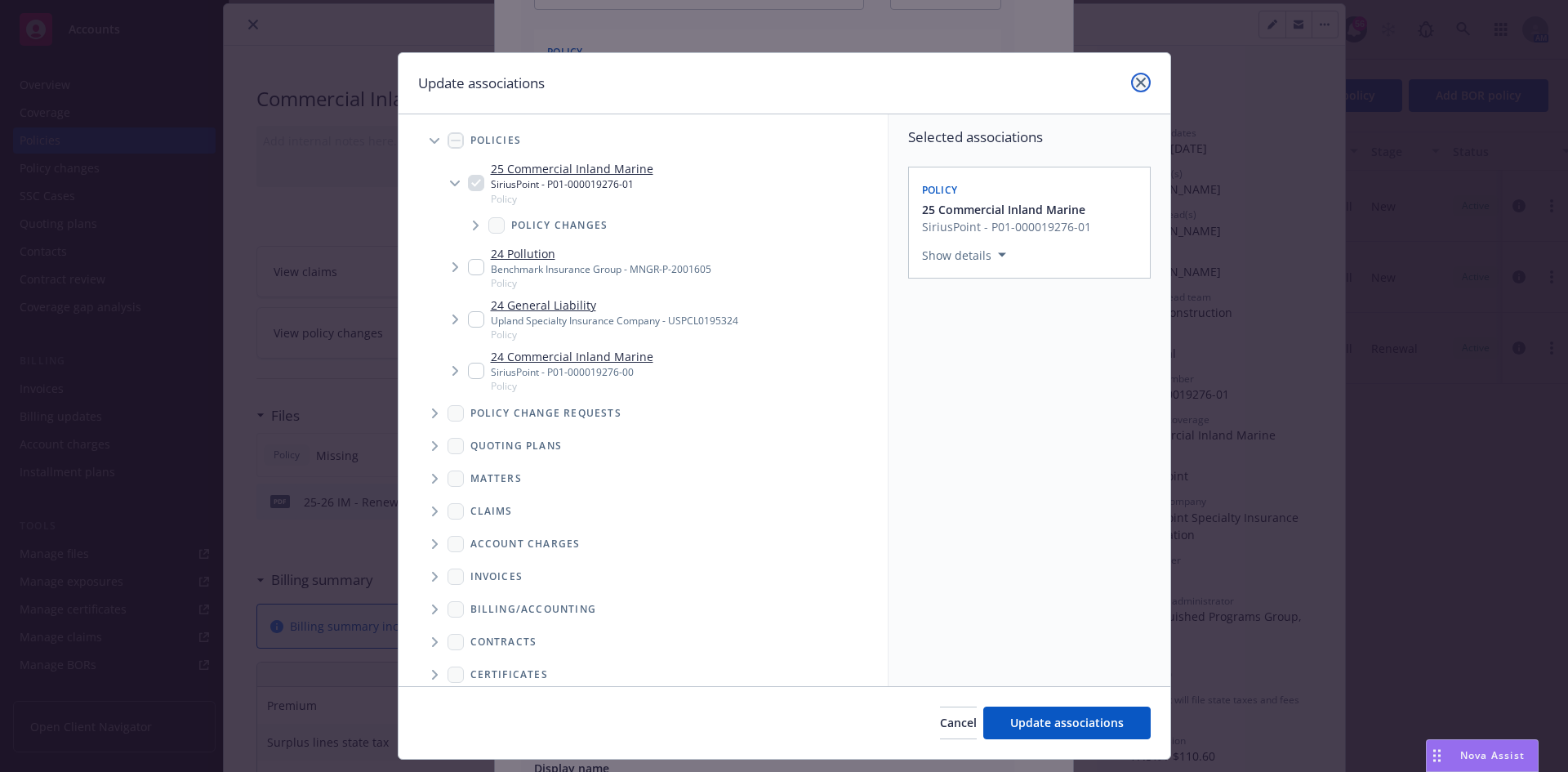
click at [1133, 76] on link "close" at bounding box center [1141, 82] width 19 height 19
type textarea "x"
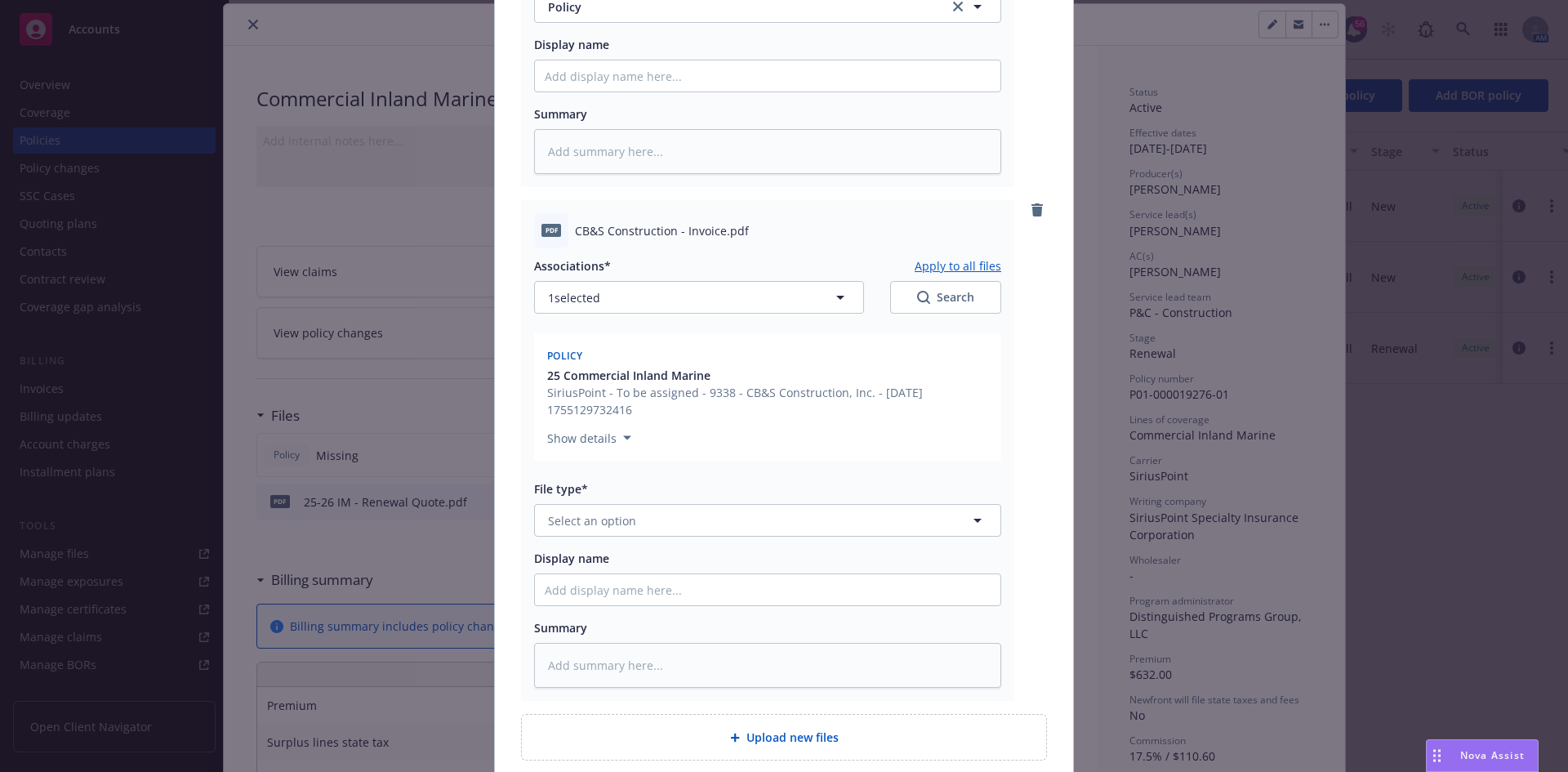
scroll to position [540, 0]
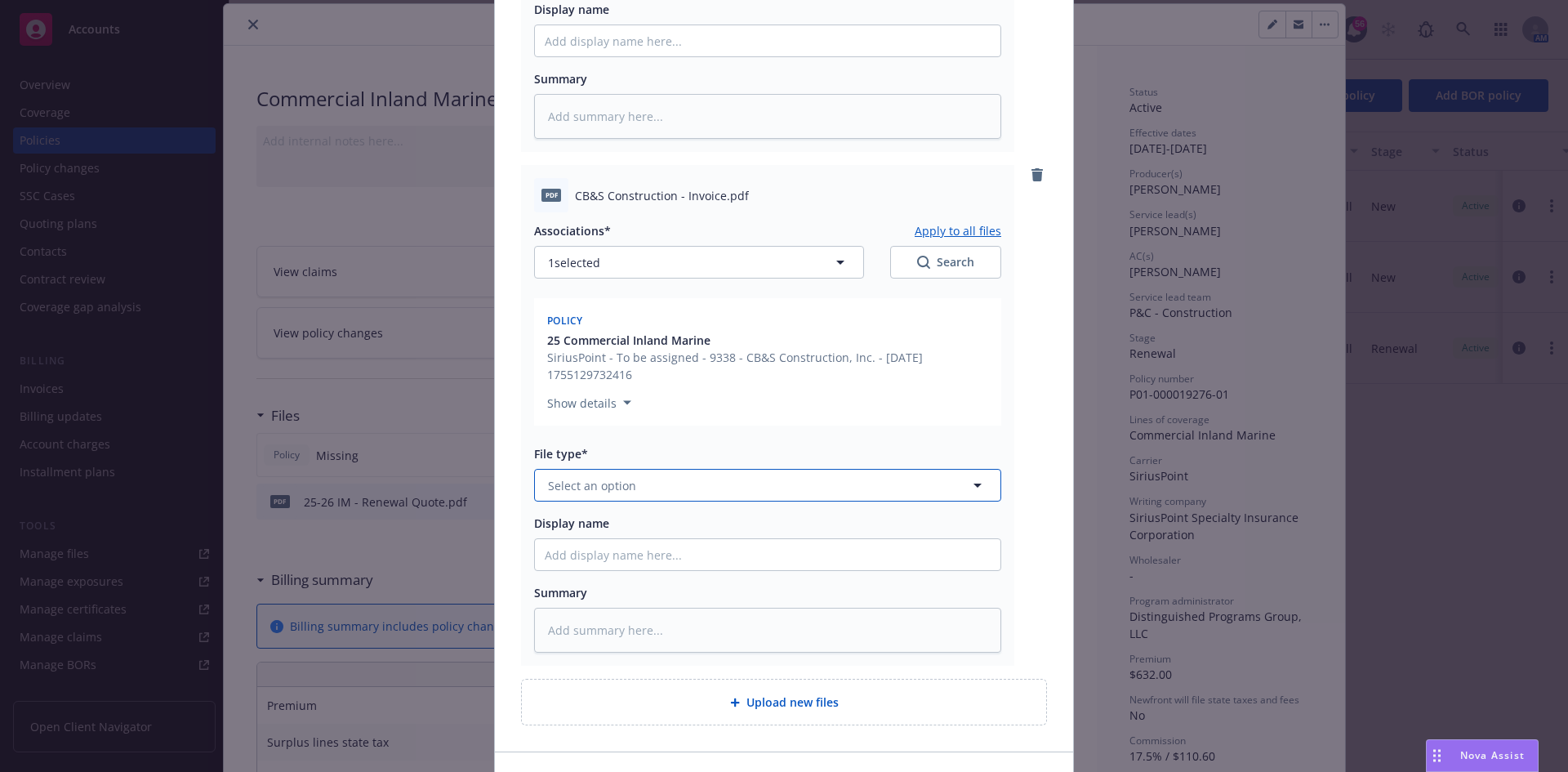
click at [721, 488] on button "Select an option" at bounding box center [768, 485] width 467 height 33
type input "invoice"
click at [689, 586] on div "Invoice - Third Party" at bounding box center [768, 573] width 446 height 24
click at [659, 538] on div at bounding box center [768, 554] width 467 height 33
type textarea "x"
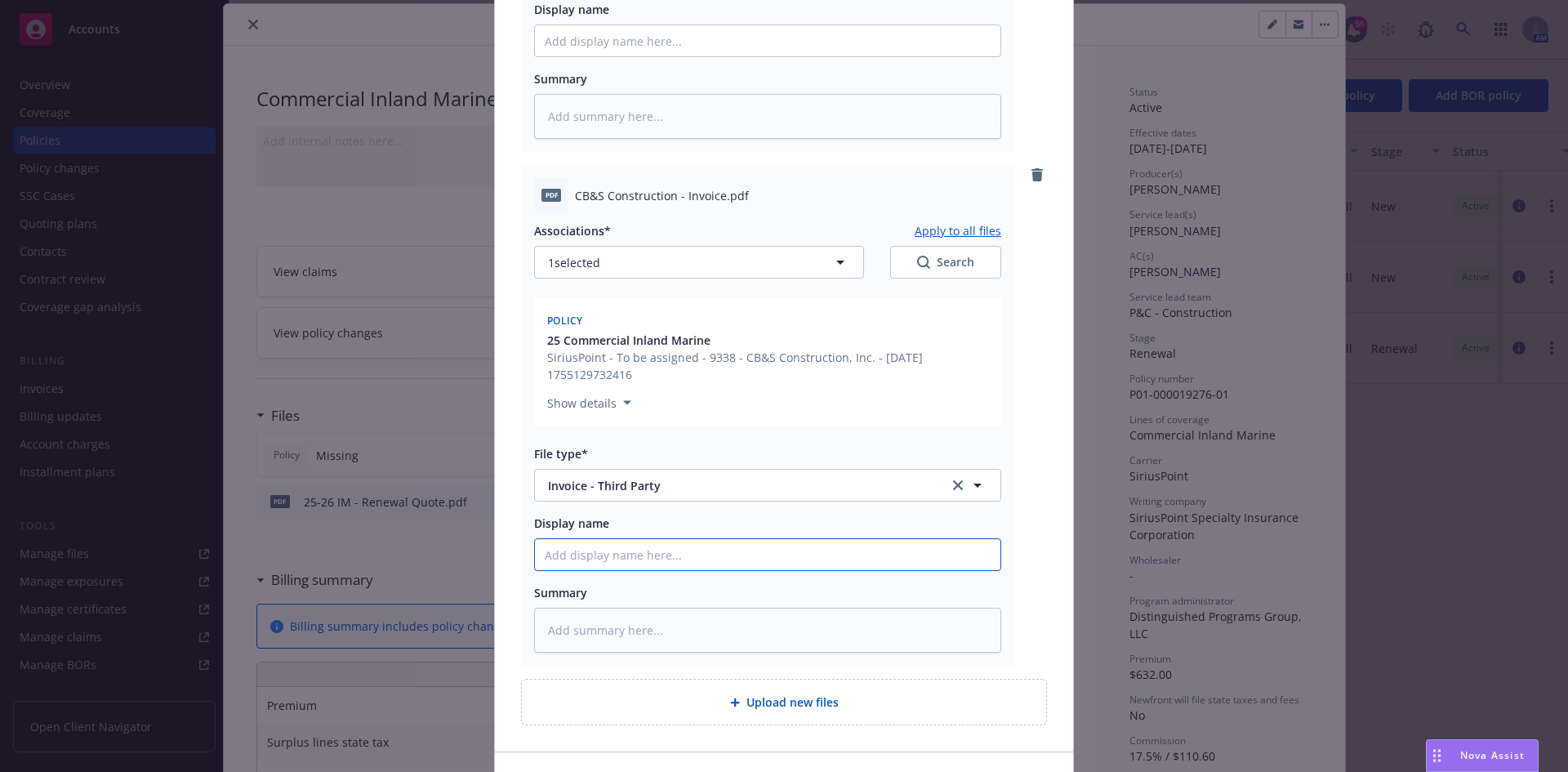
type input "2"
type textarea "x"
type input "25"
type textarea "x"
type input "25-"
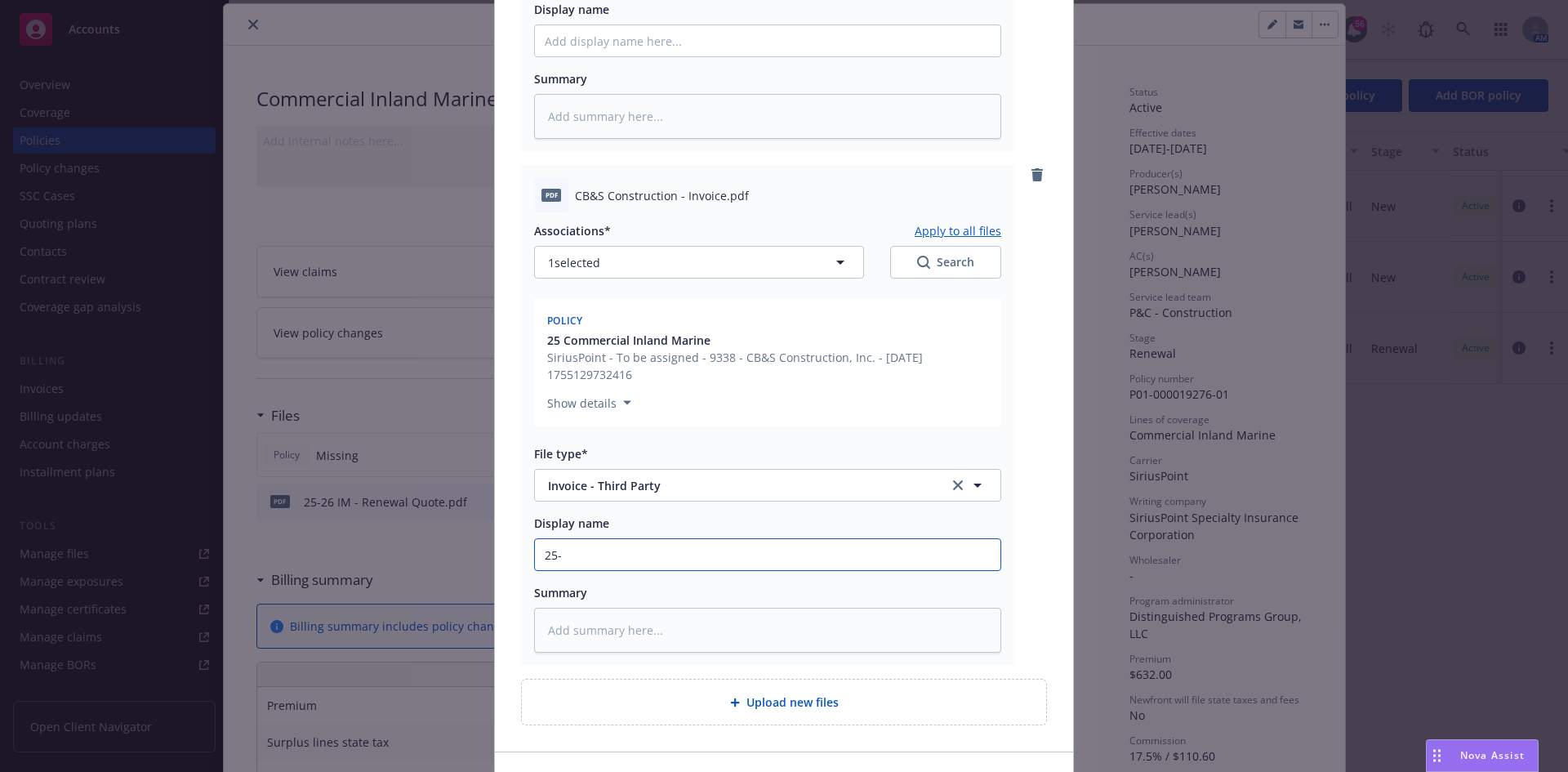
type textarea "x"
type input "25-2"
type textarea "x"
type input "25-26"
type textarea "x"
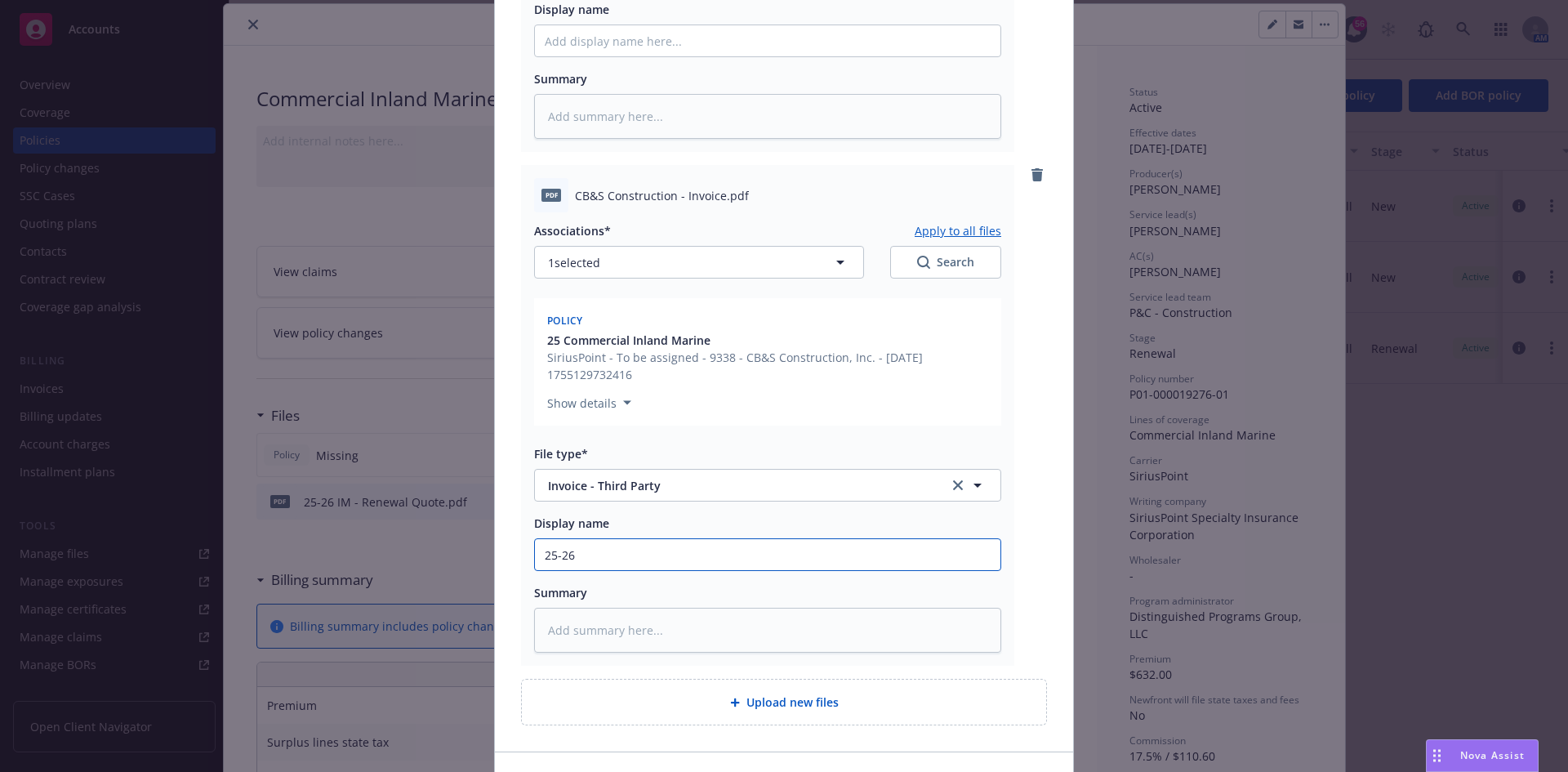
type input "25-26"
type textarea "x"
type input "25-26 I"
type textarea "x"
type input "25-26 IM"
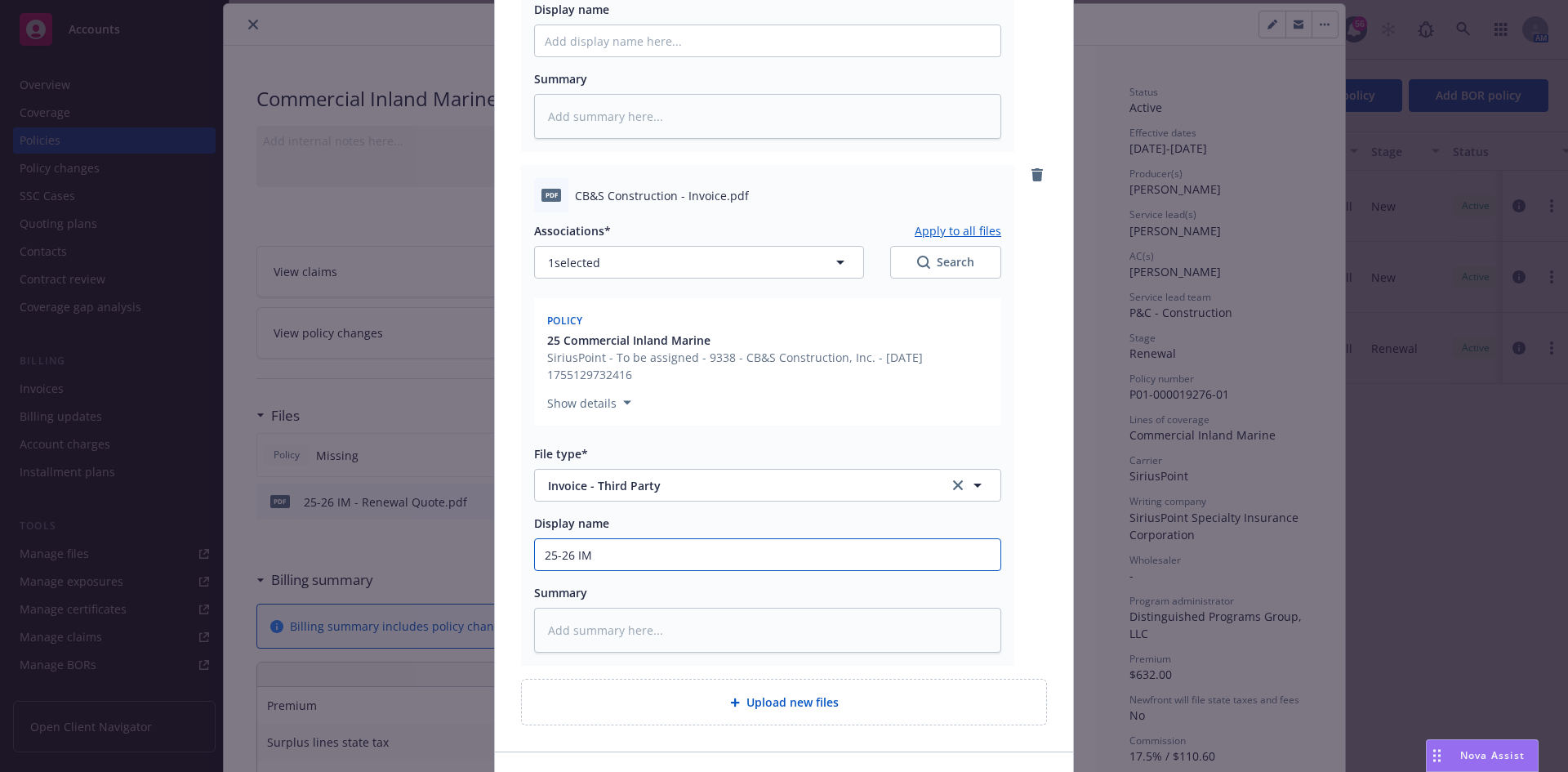
type textarea "x"
type input "25-26 IM"
type textarea "x"
type input "25-26 IM -"
type textarea "x"
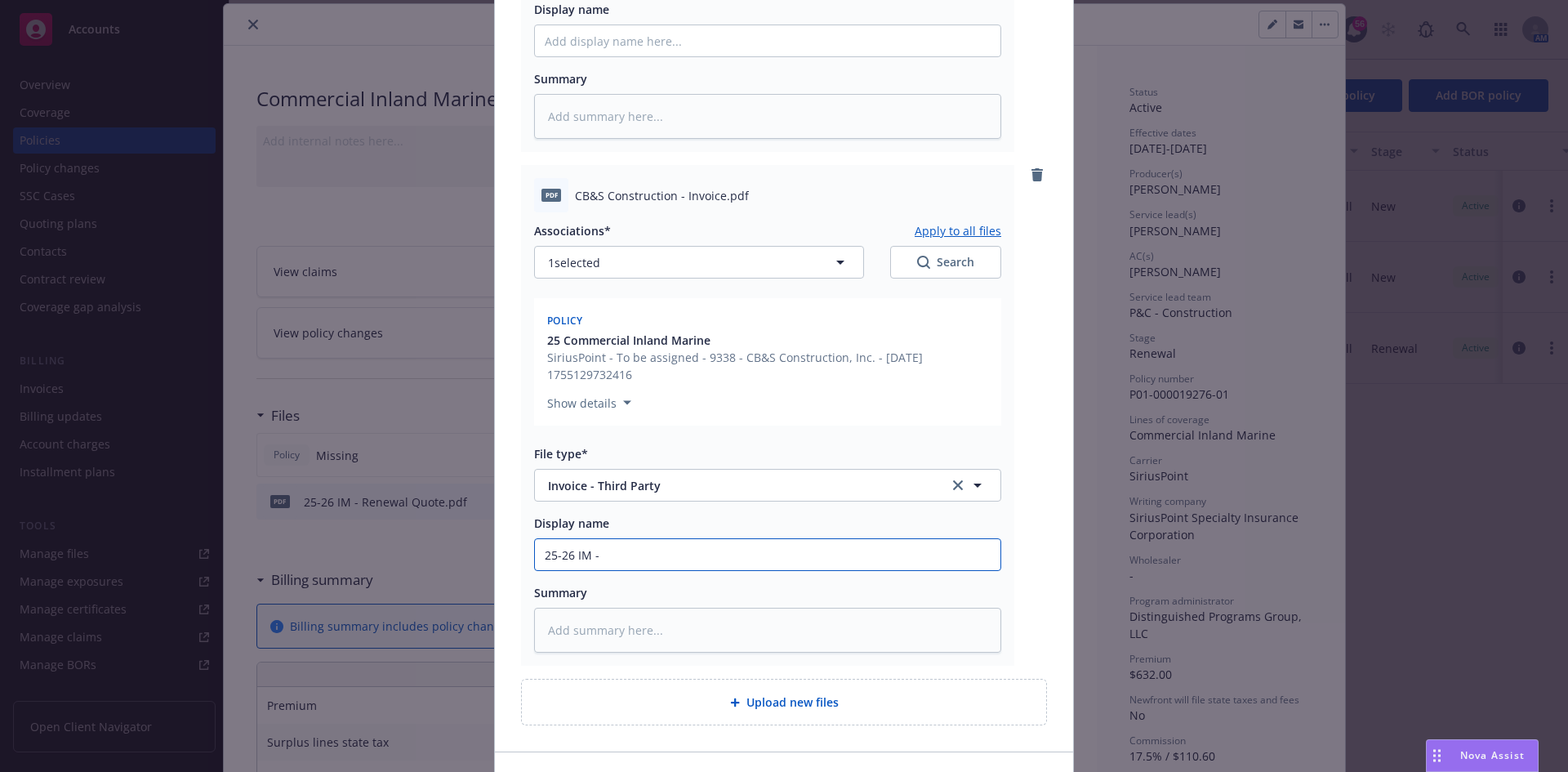
type input "25-26 IM -"
type textarea "x"
type input "25-26 IM - C"
type textarea "x"
type input "25-26 IM - Ca"
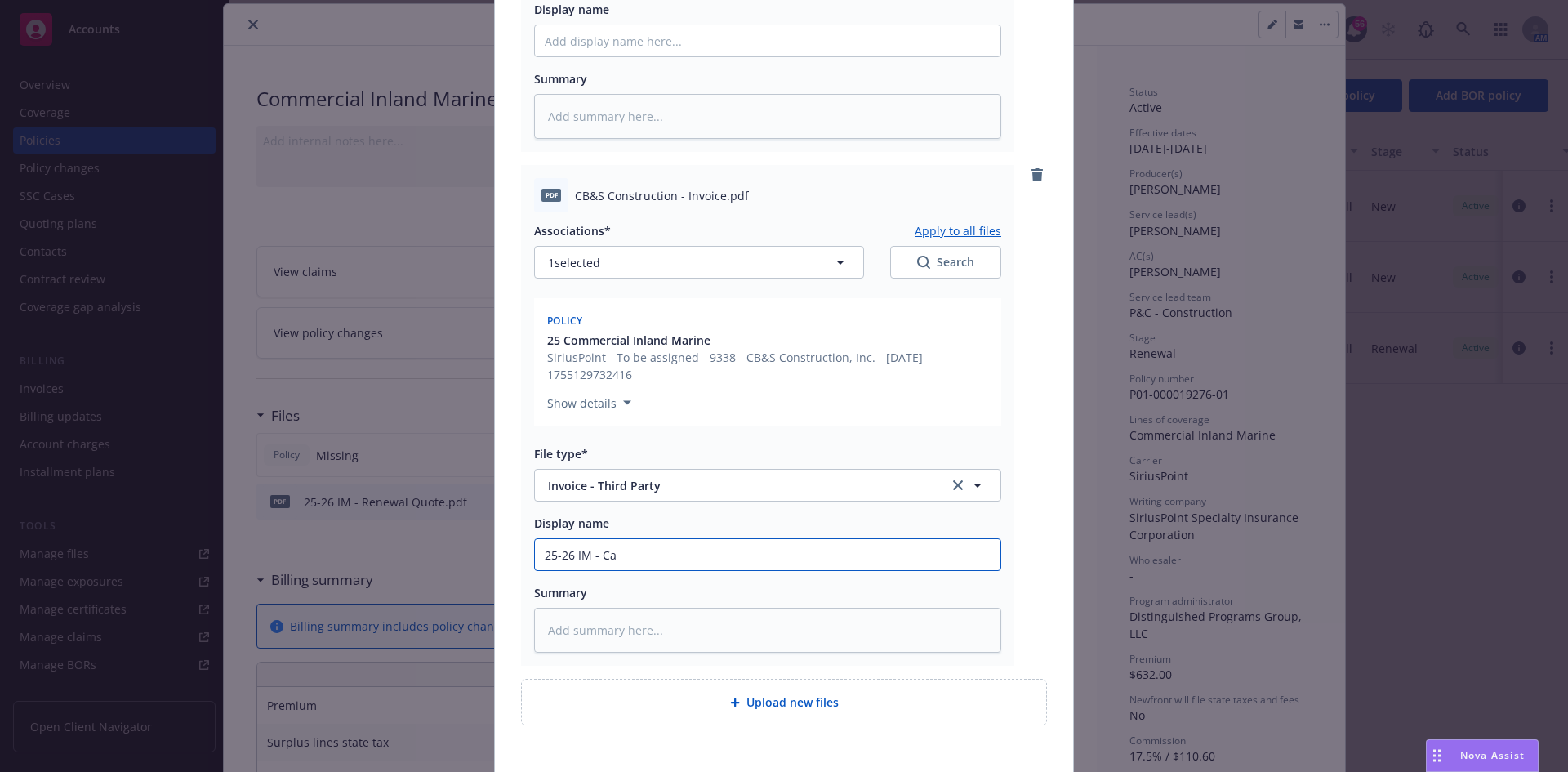
type textarea "x"
type input "25-26 IM - Car"
type textarea "x"
type input "25-26 IM - Carr"
type textarea "x"
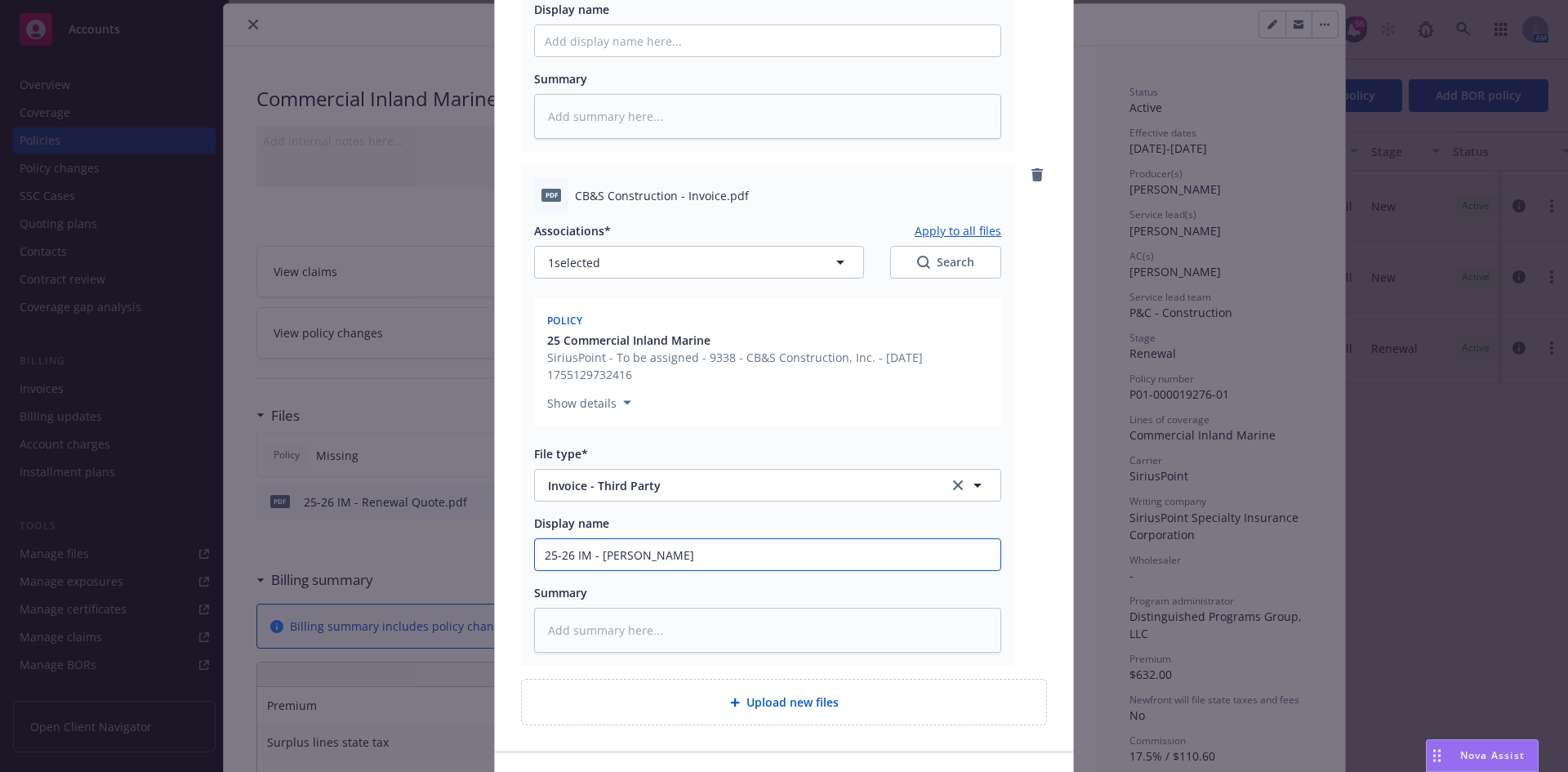
type input "25-26 IM - Carri"
type textarea "x"
type input "25-26 IM - Carrie"
type textarea "x"
type input "25-26 IM - Carrier"
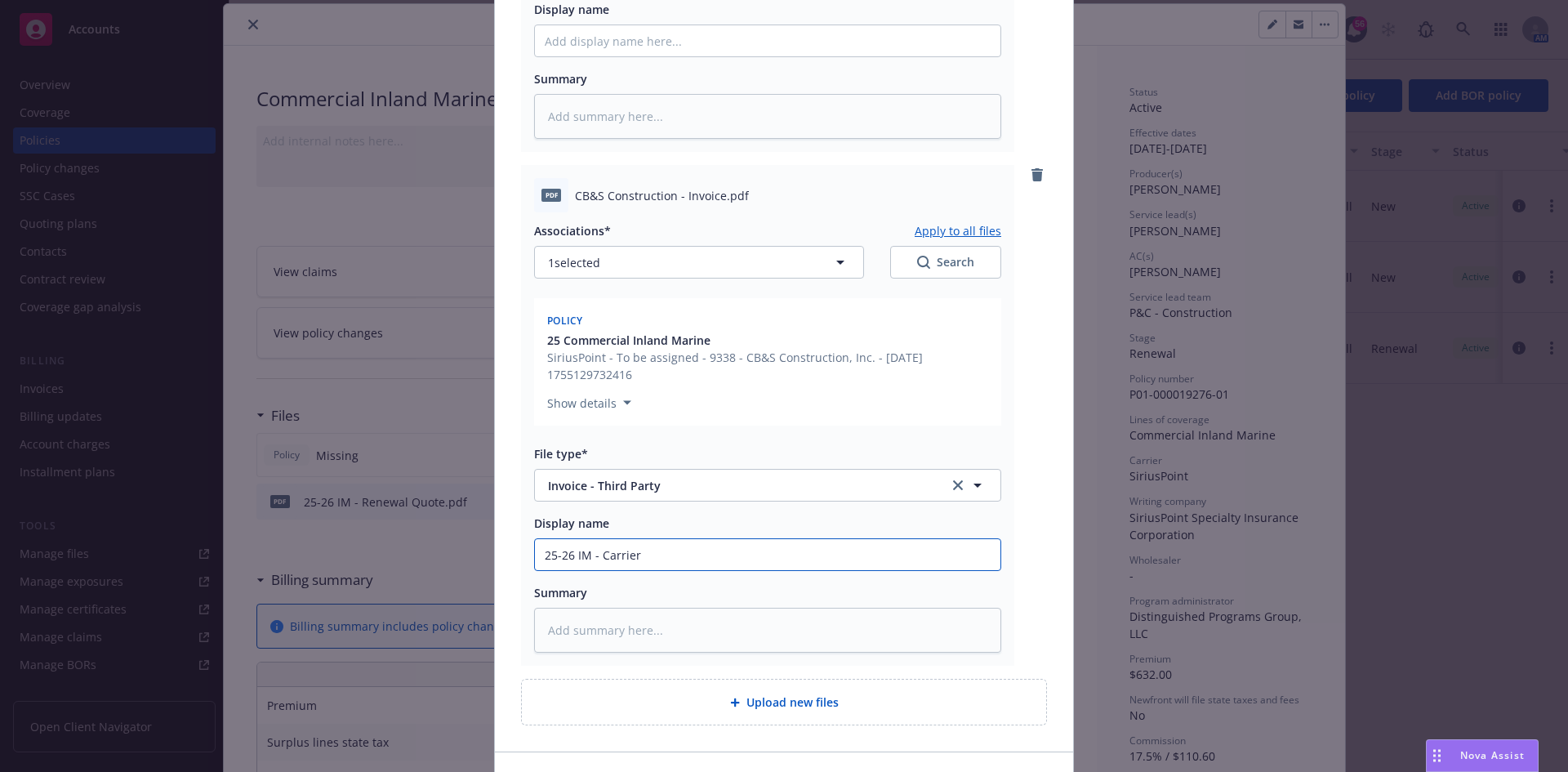
type textarea "x"
type input "25-26 IM - Carrier"
type textarea "x"
type input "25-26 IM - Carrier I"
type textarea "x"
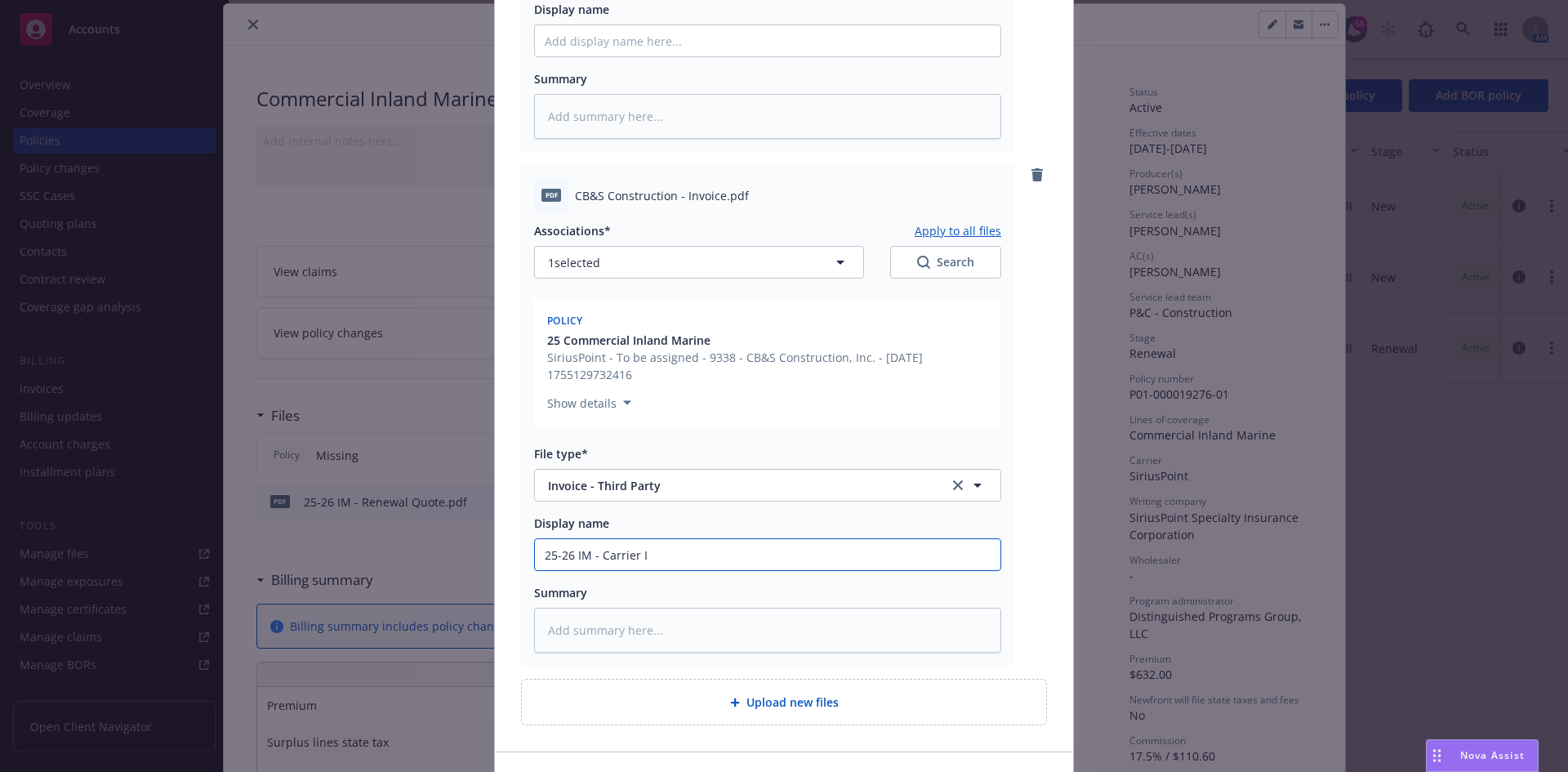
type input "25-26 IM - Carrier In"
type textarea "x"
type input "25-26 IM - Carrier Inv"
type textarea "x"
type input "25-26 IM - Carrier Invo"
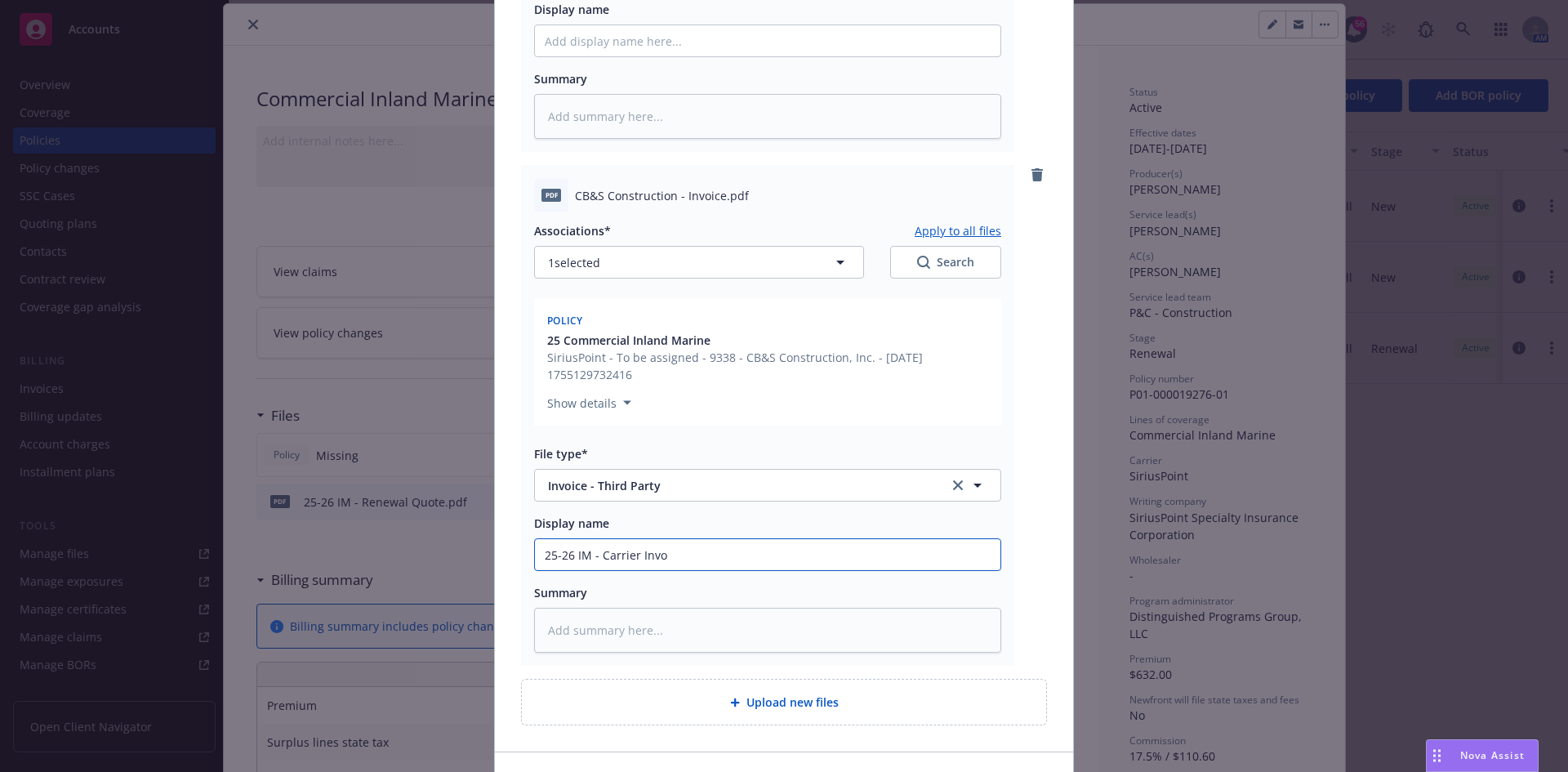
type textarea "x"
type input "25-26 IM - Carrier Invoic"
type textarea "x"
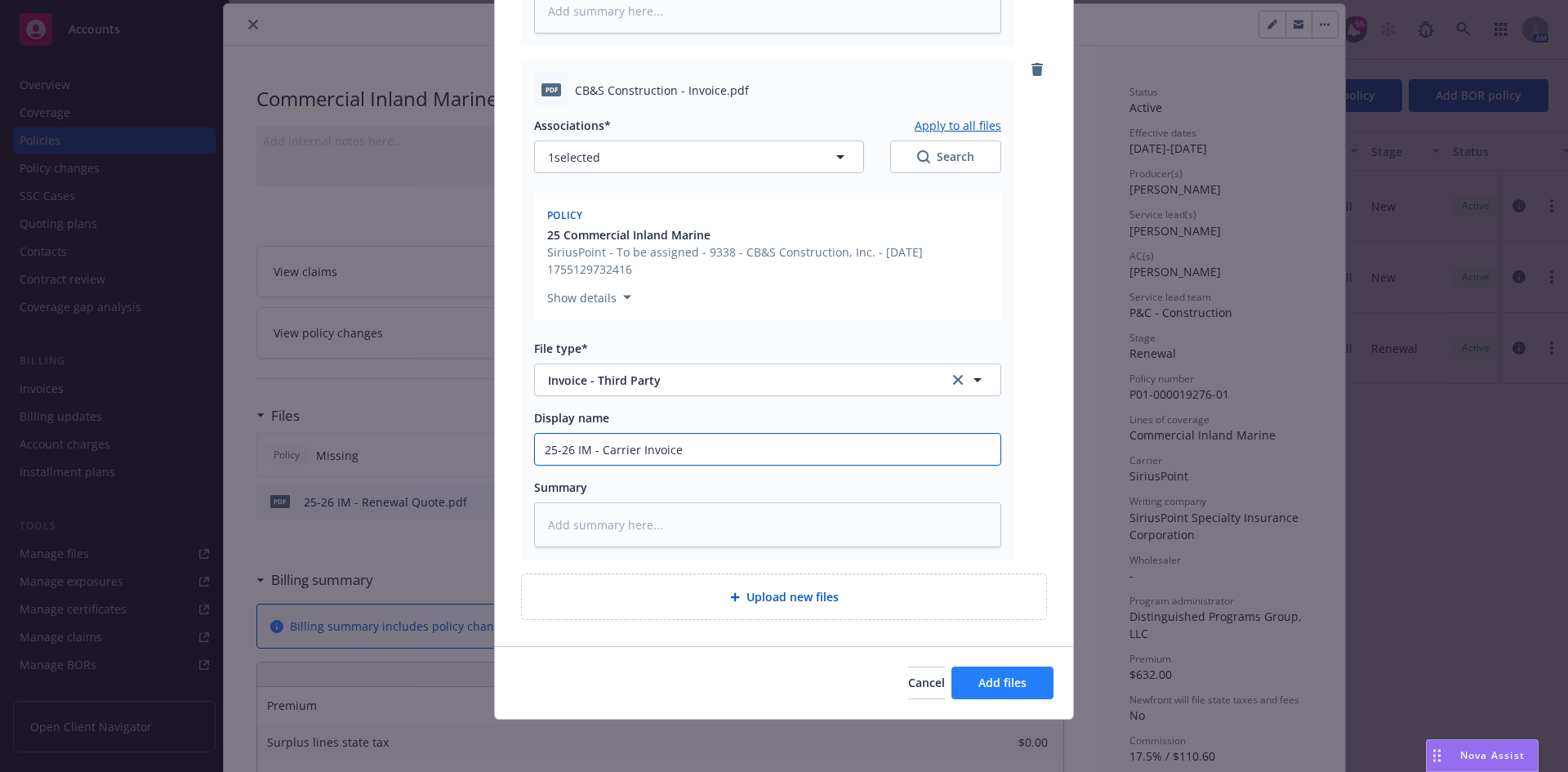
type input "25-26 IM - Carrier Invoice"
click at [1006, 679] on span "Add files" at bounding box center [1002, 683] width 49 height 16
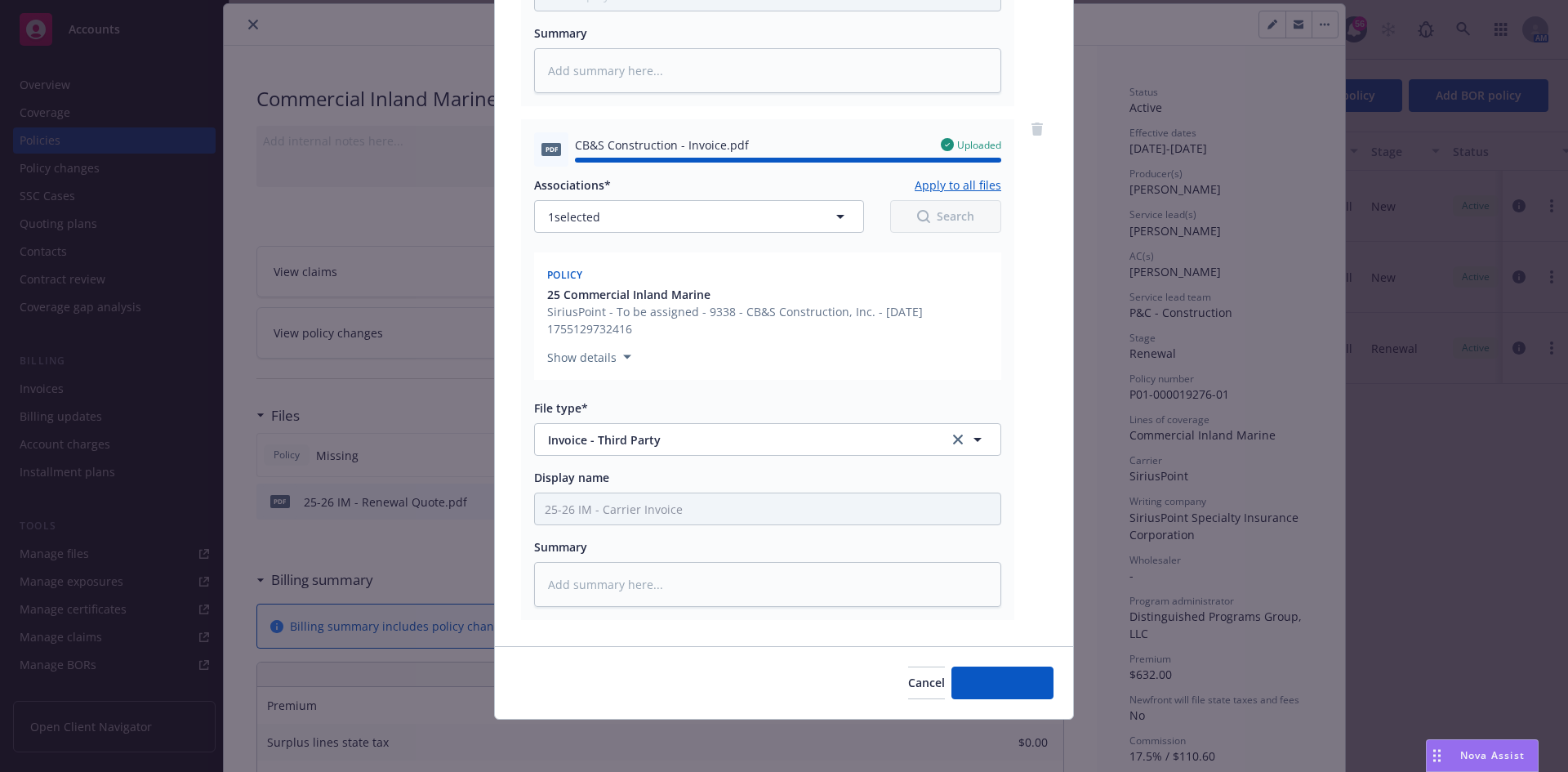
type textarea "x"
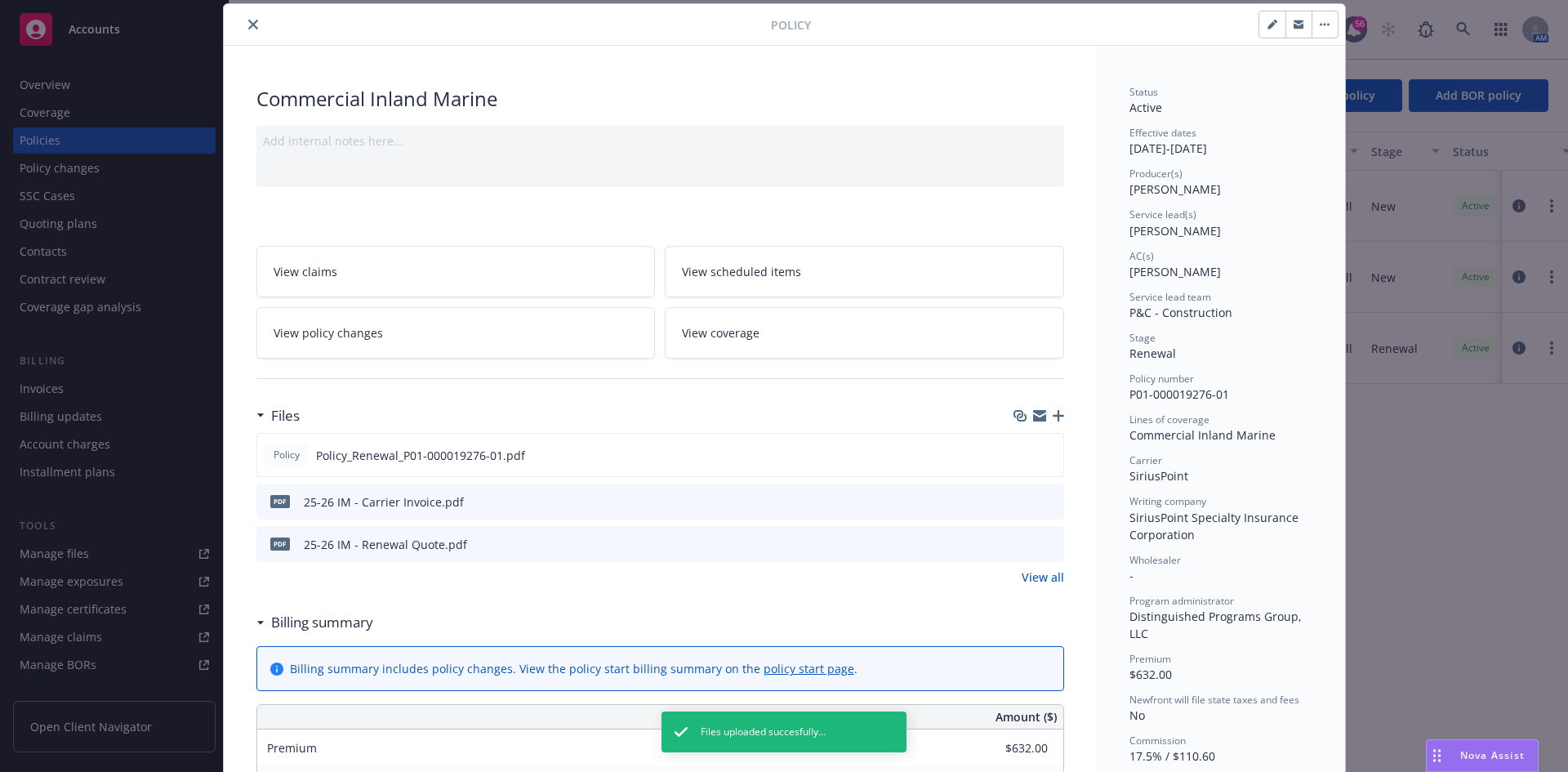
click at [250, 19] on button "close" at bounding box center [253, 25] width 19 height 19
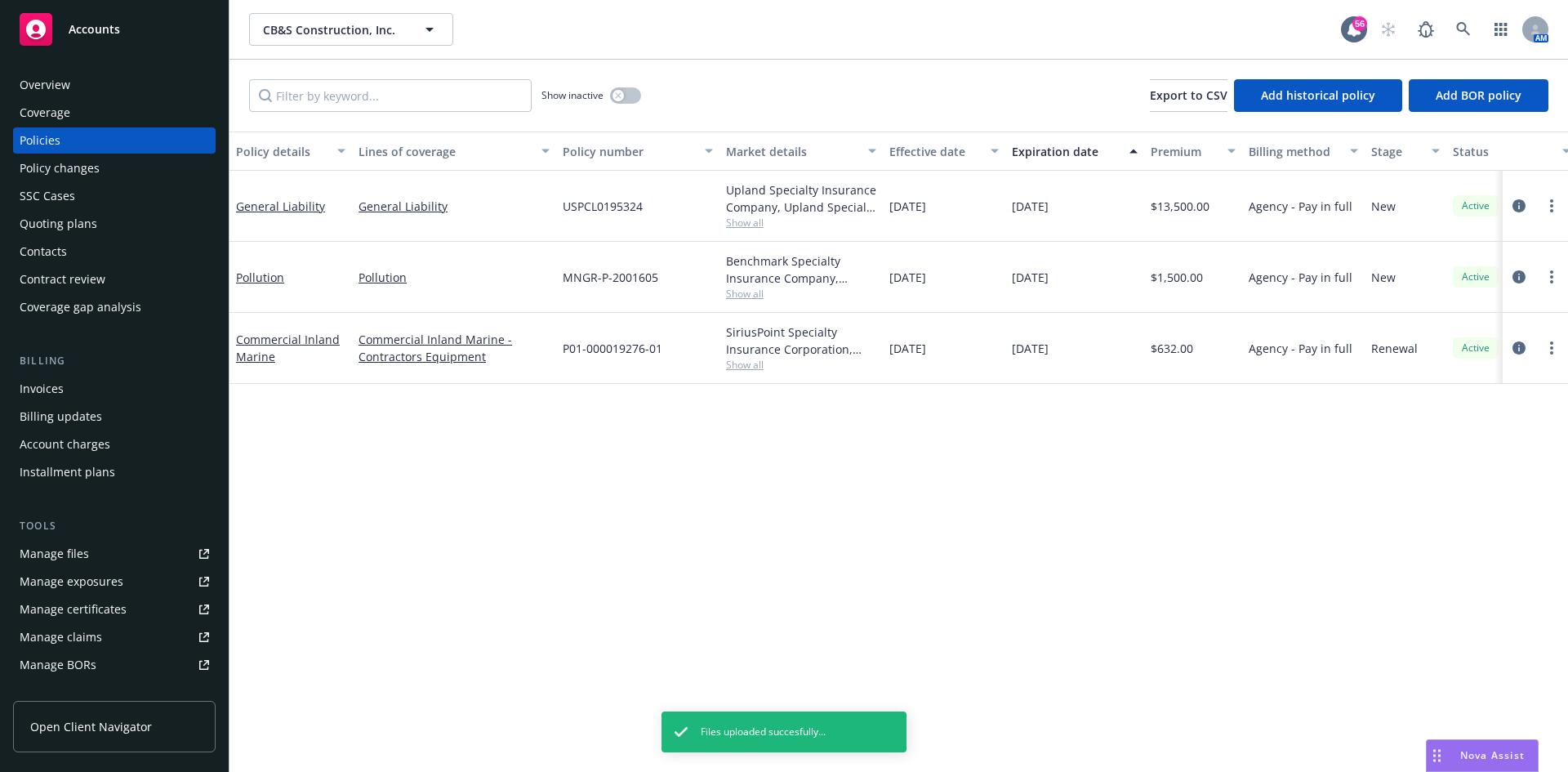
click at [79, 616] on div "Manage certificates" at bounding box center [72, 610] width 107 height 26
click at [377, 29] on span "CB&S Construction, Inc." at bounding box center [333, 29] width 141 height 17
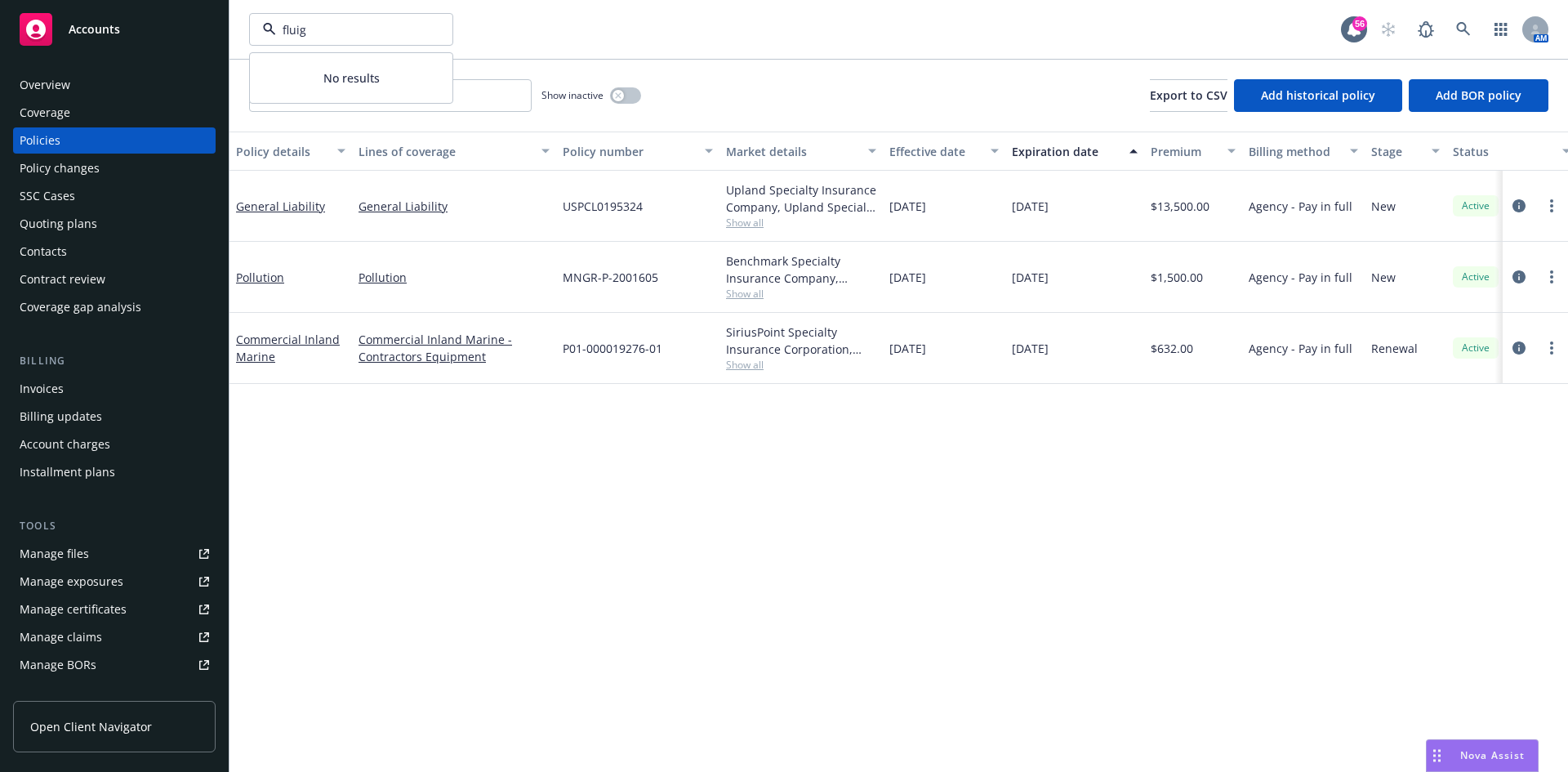
type input "flui"
click at [371, 71] on strong "Fluid Dynamics Pool & Spa" at bounding box center [341, 76] width 148 height 16
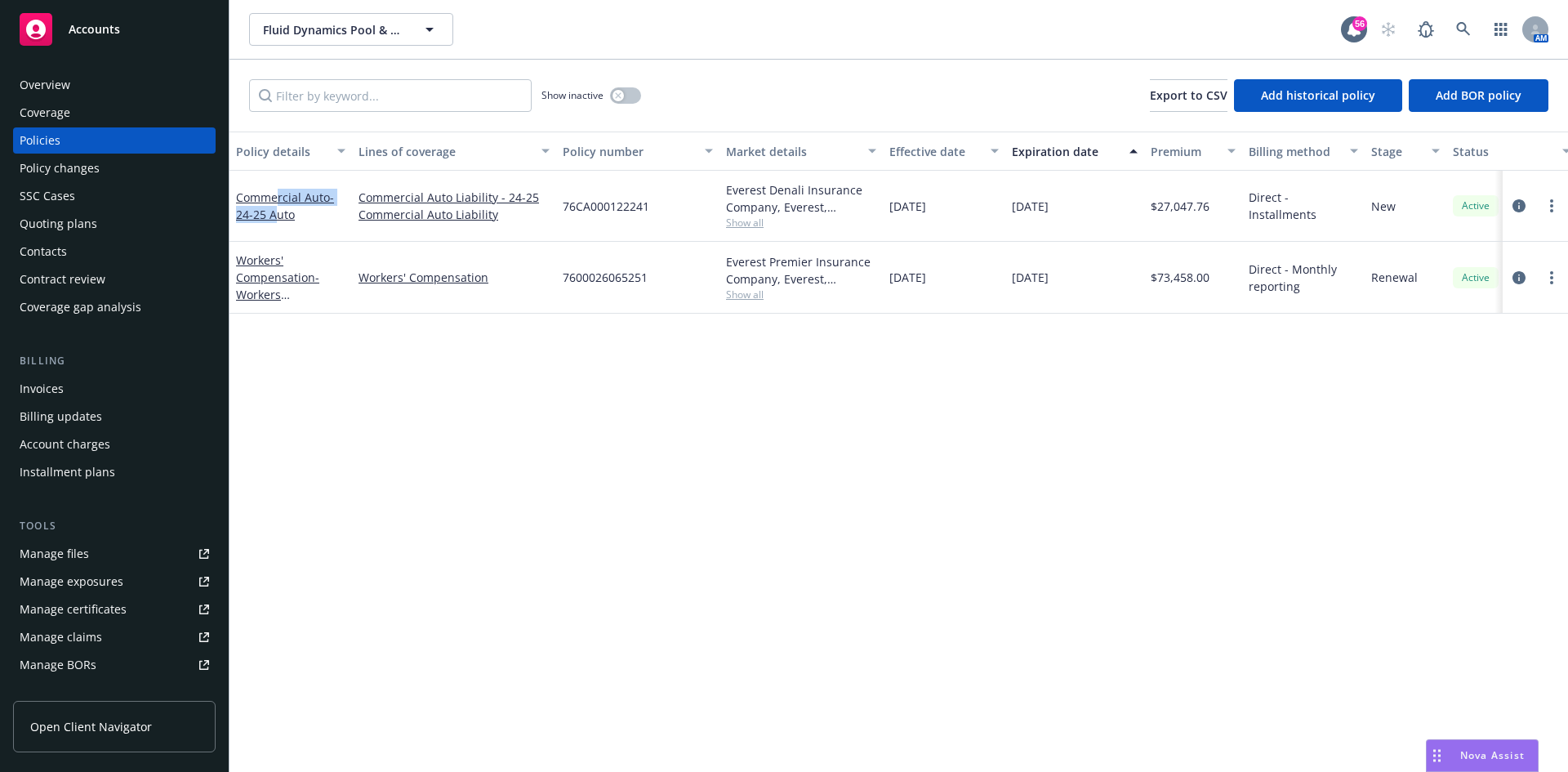
click at [275, 205] on div "Commercial Auto - 24-25 Auto" at bounding box center [291, 206] width 109 height 34
click at [291, 205] on link "Commercial Auto - 24-25 Auto" at bounding box center [285, 206] width 98 height 33
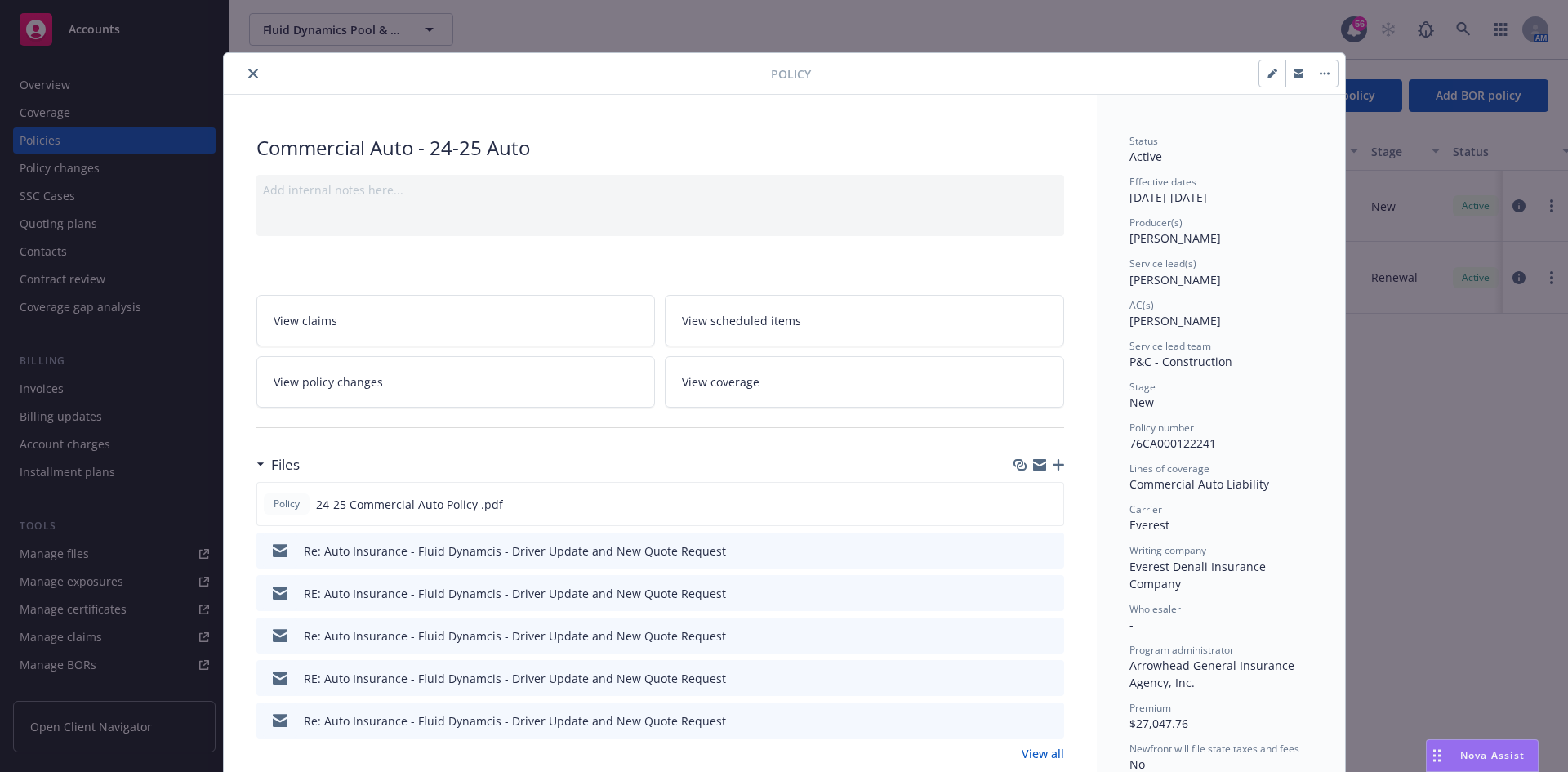
click at [254, 71] on button "close" at bounding box center [253, 73] width 19 height 19
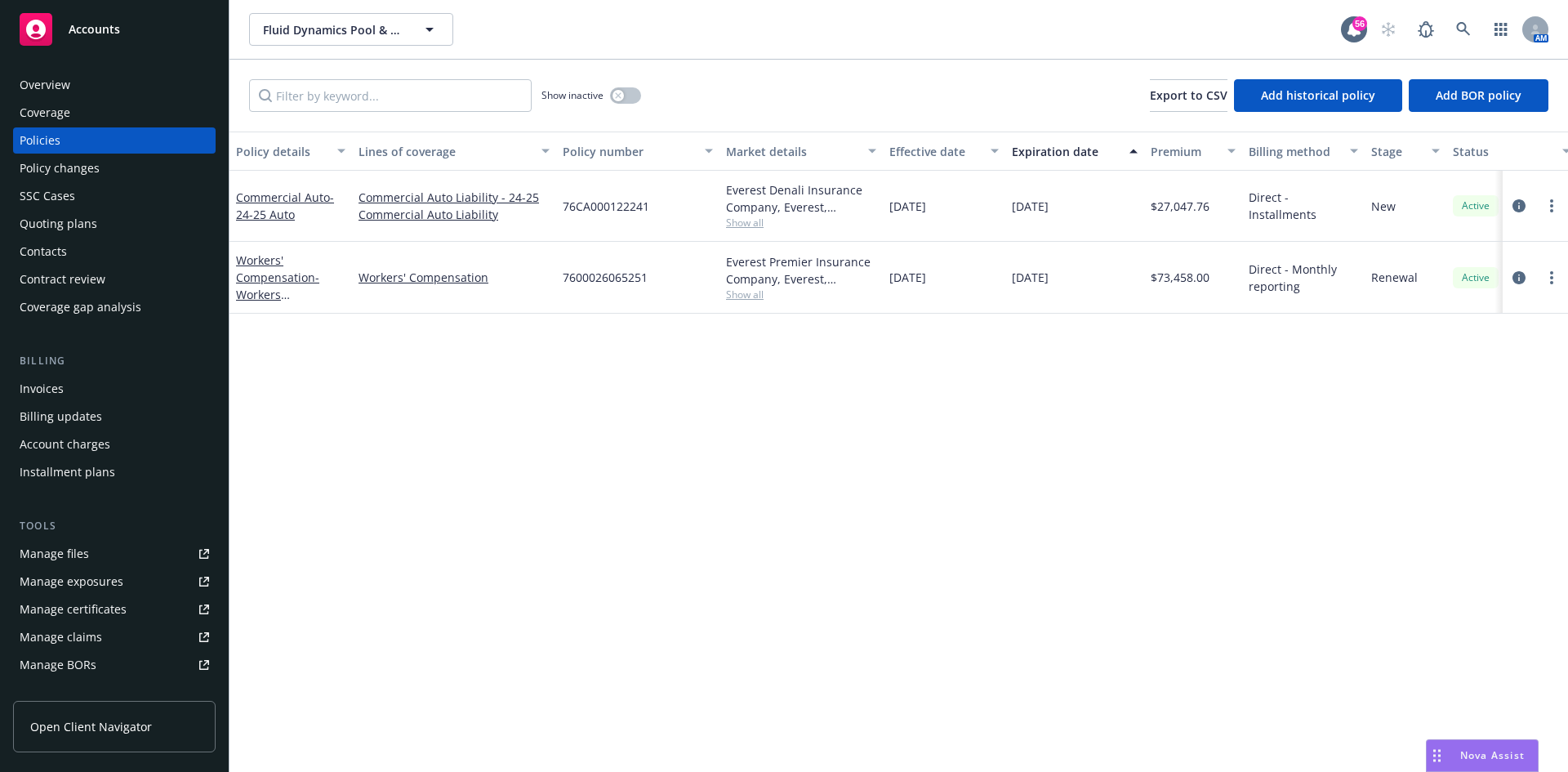
click at [1221, 469] on div "Policy details Lines of coverage Policy number Market details Effective date Ex…" at bounding box center [899, 452] width 1339 height 641
click at [263, 205] on link "Commercial Auto - 24-25 Auto" at bounding box center [285, 206] width 98 height 33
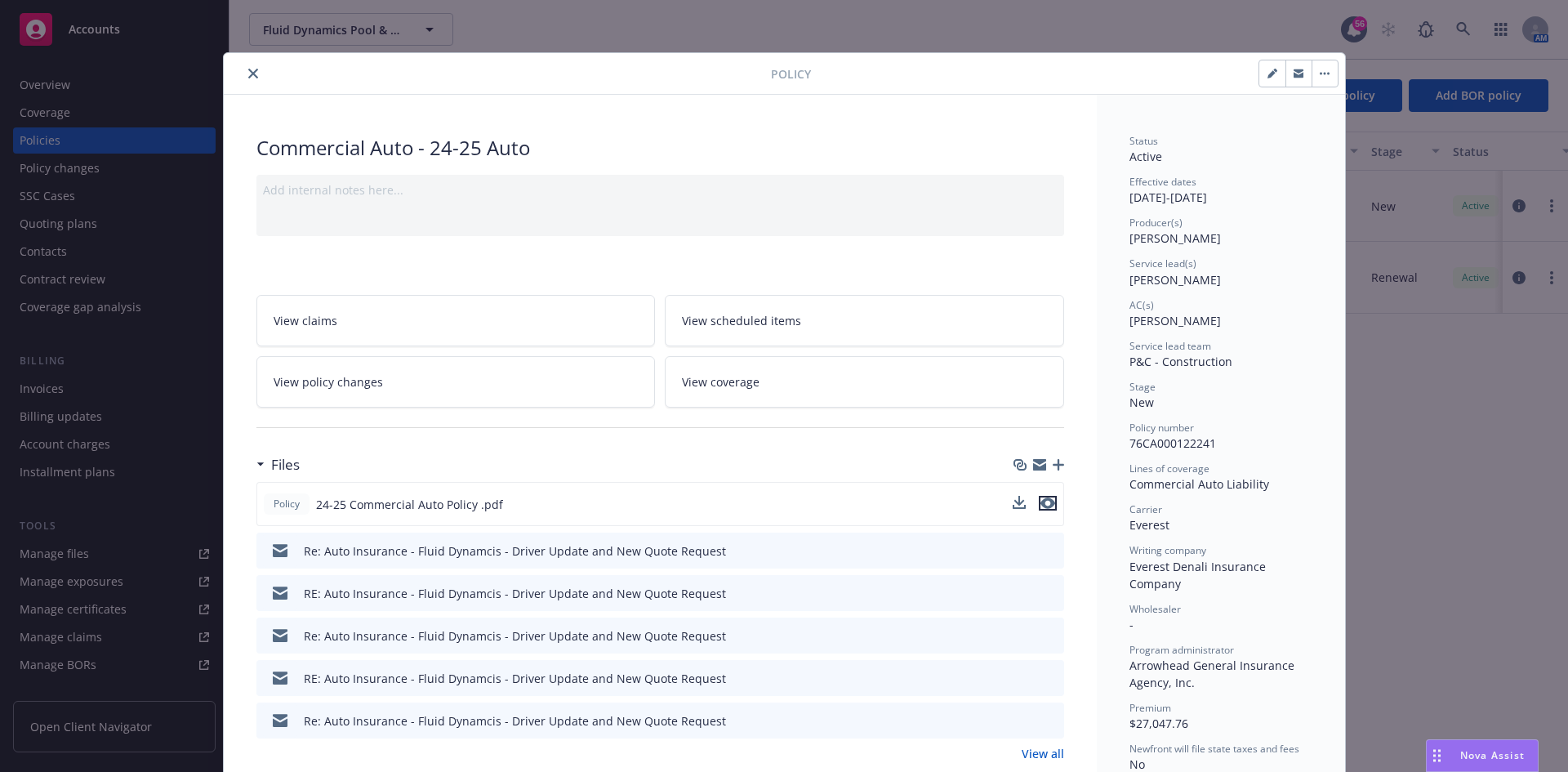
click at [1041, 507] on icon "preview file" at bounding box center [1048, 503] width 15 height 11
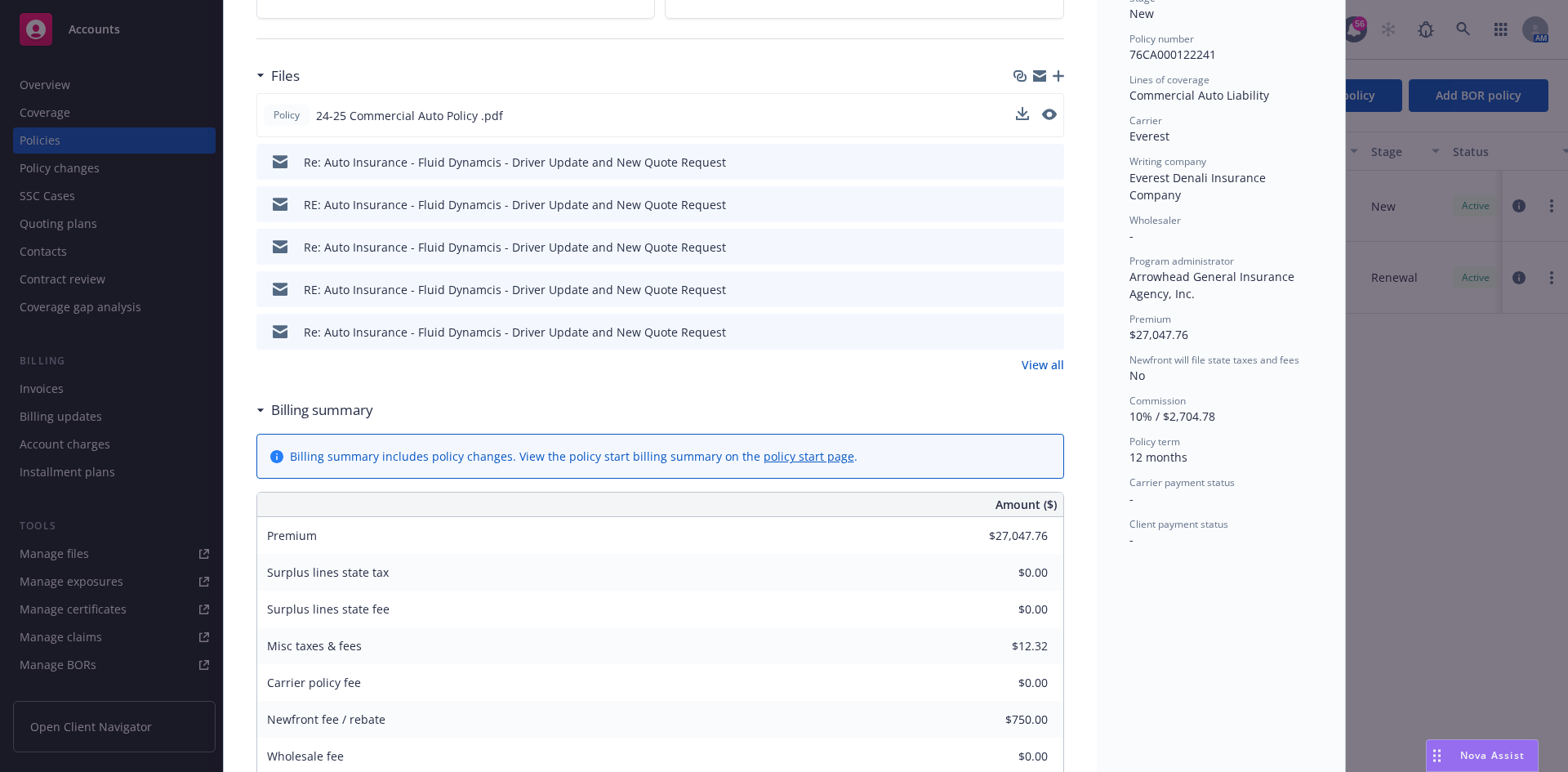
scroll to position [408, 0]
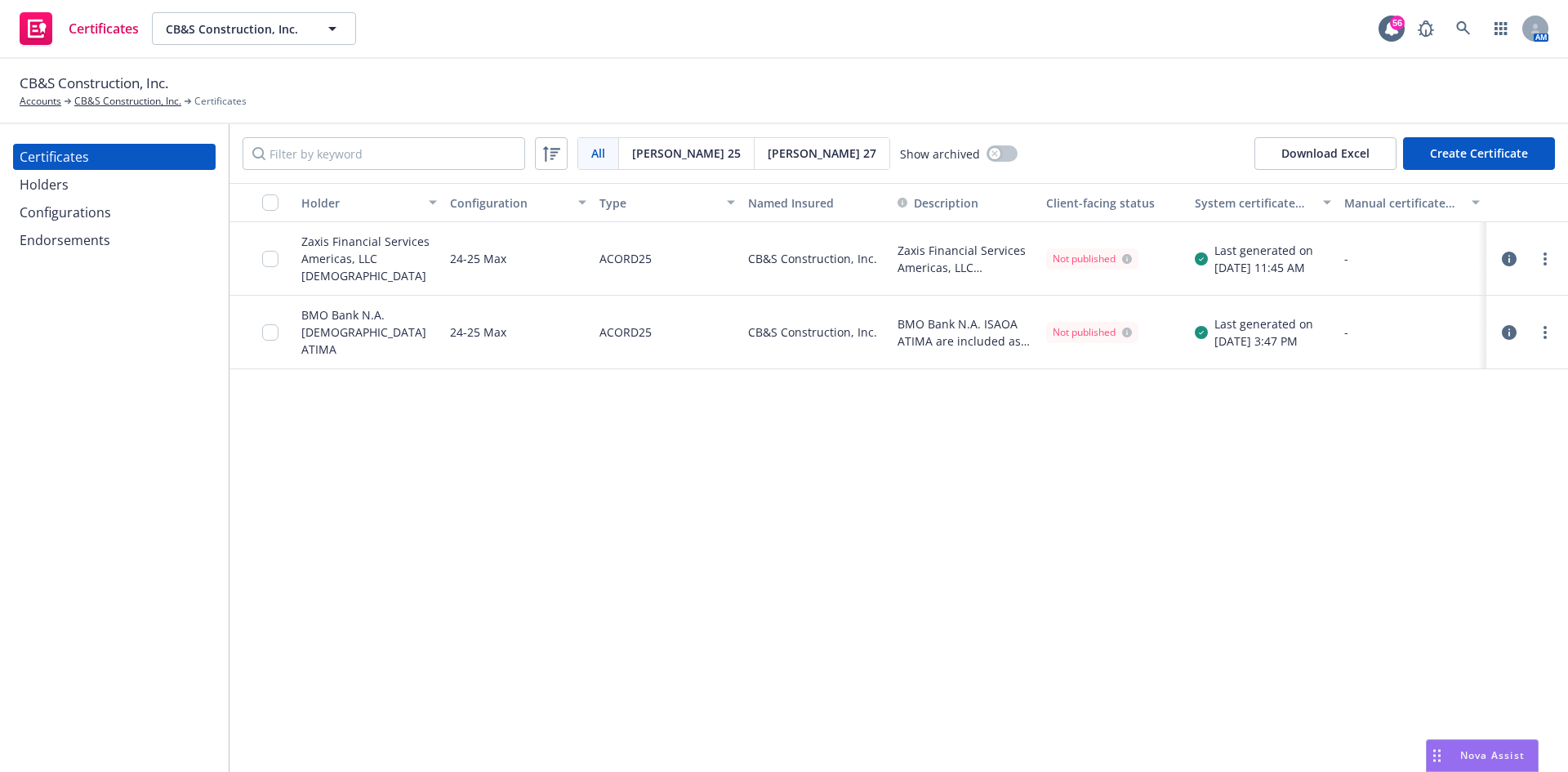
click at [34, 238] on div "Endorsements" at bounding box center [64, 240] width 91 height 26
